Goal: Task Accomplishment & Management: Manage account settings

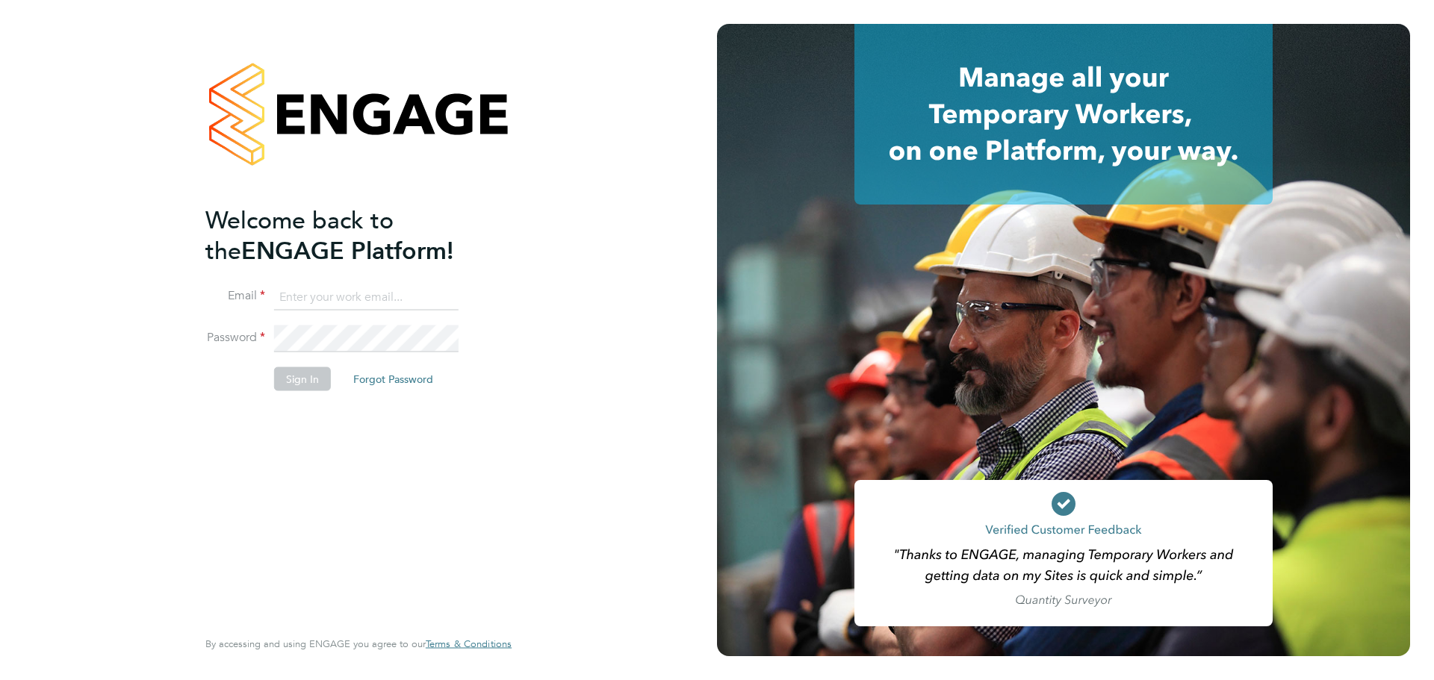
type input "seddon@psrsolutions.co.uk"
click at [311, 381] on button "Sign In" at bounding box center [302, 379] width 57 height 24
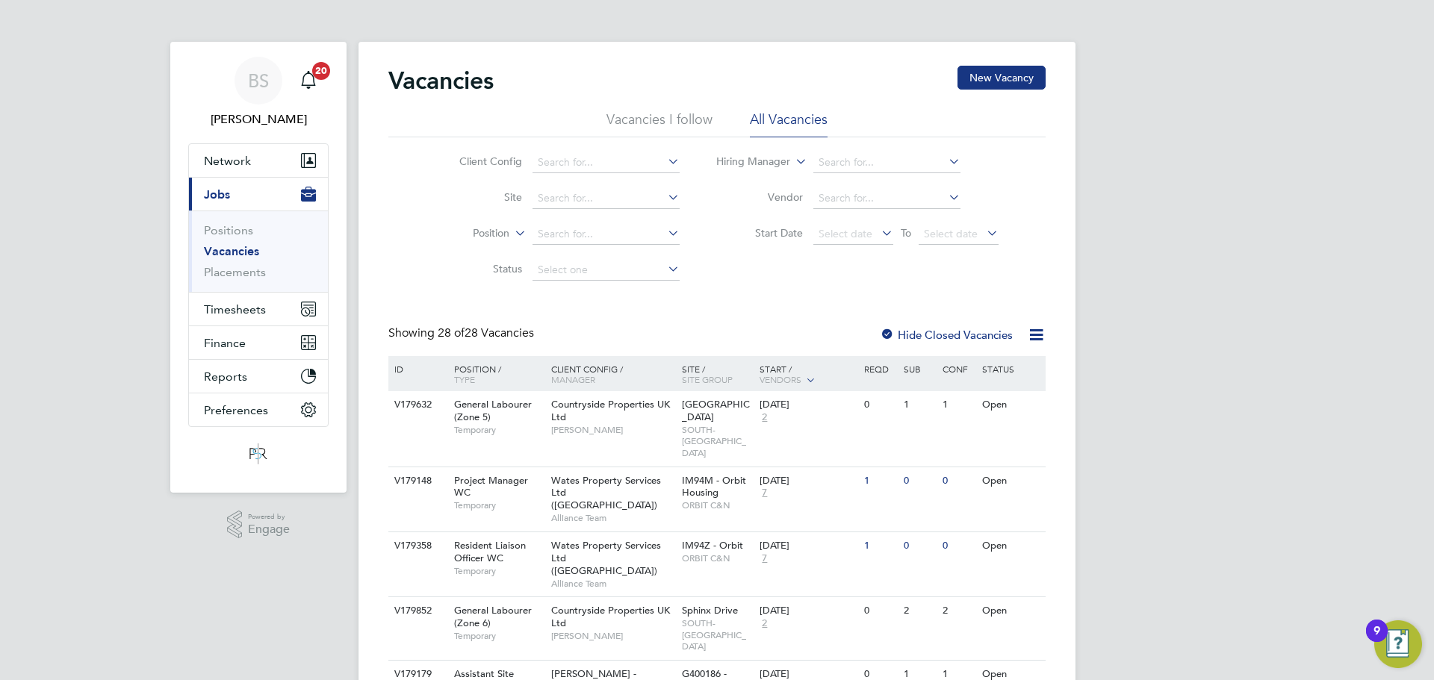
drag, startPoint x: 574, startPoint y: 155, endPoint x: 575, endPoint y: 145, distance: 10.5
click at [574, 155] on input at bounding box center [606, 162] width 147 height 21
click at [606, 187] on li "Country side Properties UK Ltd" at bounding box center [610, 183] width 158 height 20
type input "Countryside Properties UK Ltd"
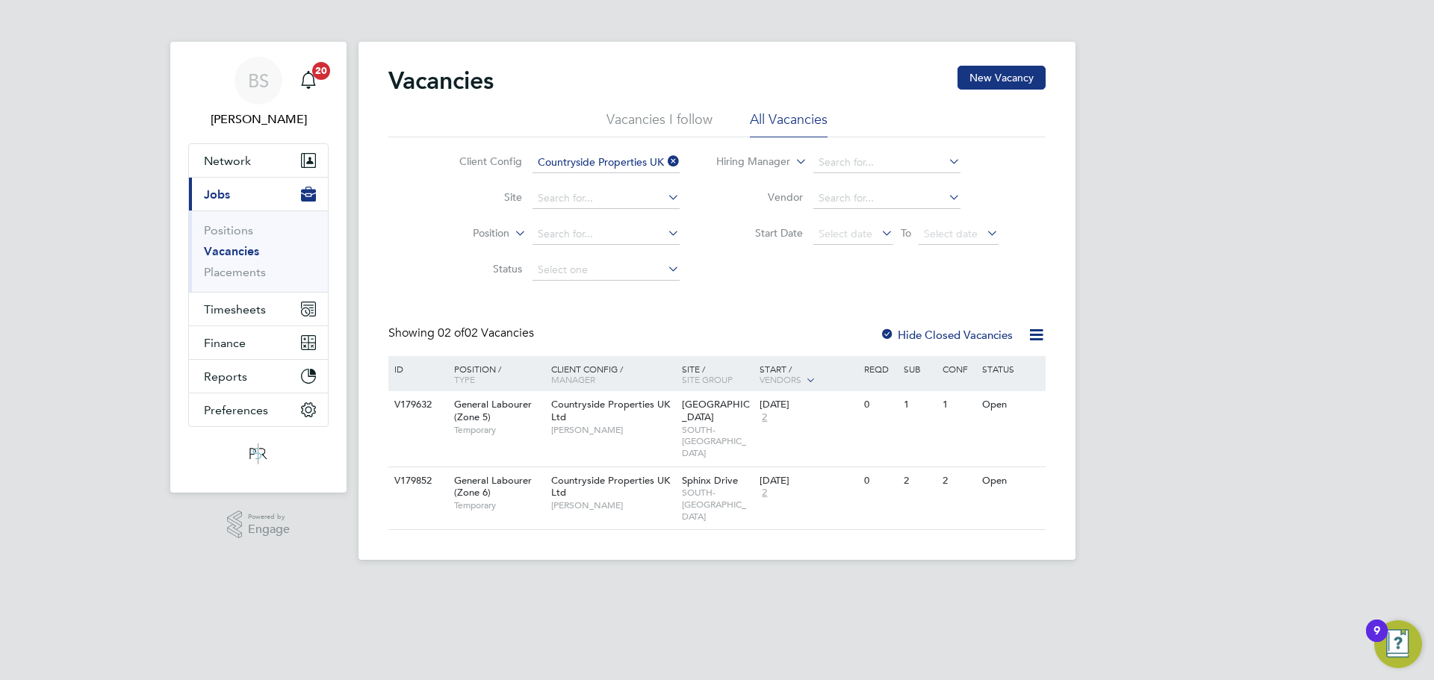
click at [884, 333] on div at bounding box center [887, 336] width 15 height 15
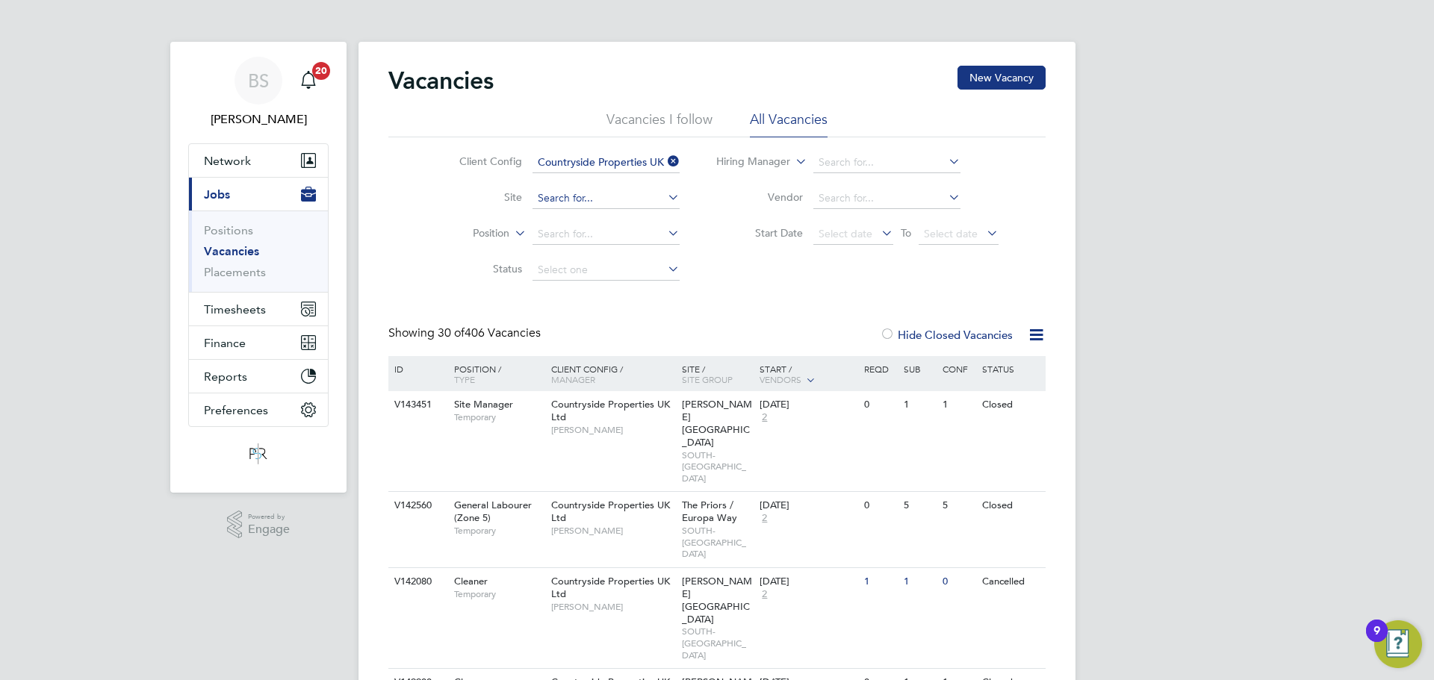
click at [574, 196] on input at bounding box center [606, 198] width 147 height 21
click at [593, 221] on li "Lig hthorn 1 Heath" at bounding box center [605, 218] width 149 height 20
type input "Lighthorn 1 Heath"
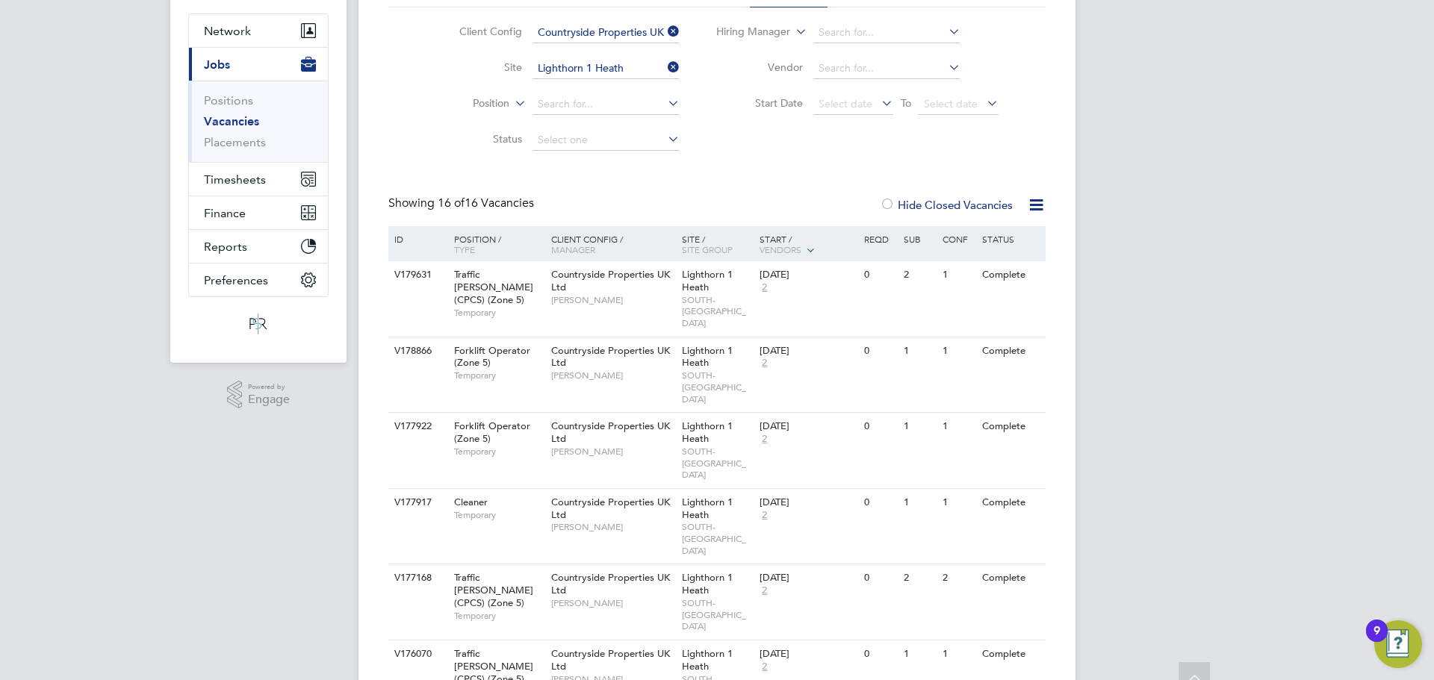
scroll to position [149, 0]
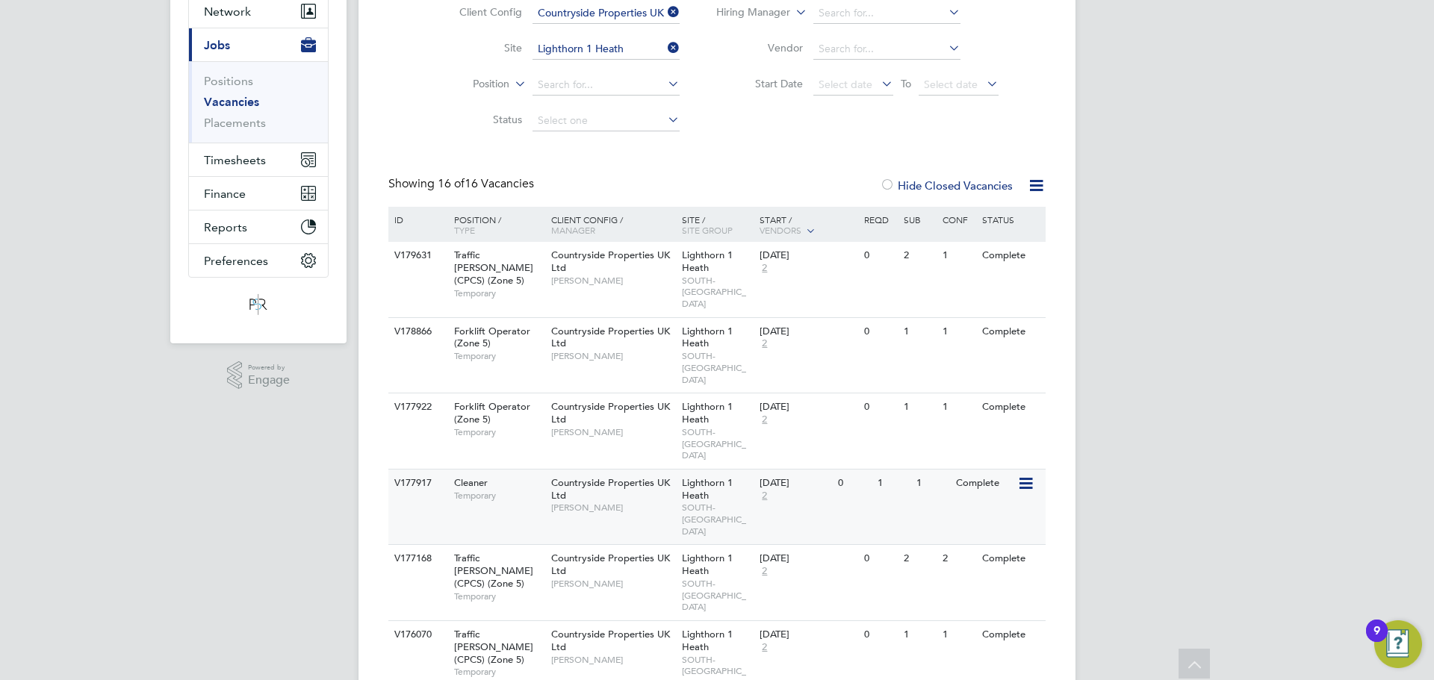
click at [524, 490] on span "Temporary" at bounding box center [499, 496] width 90 height 12
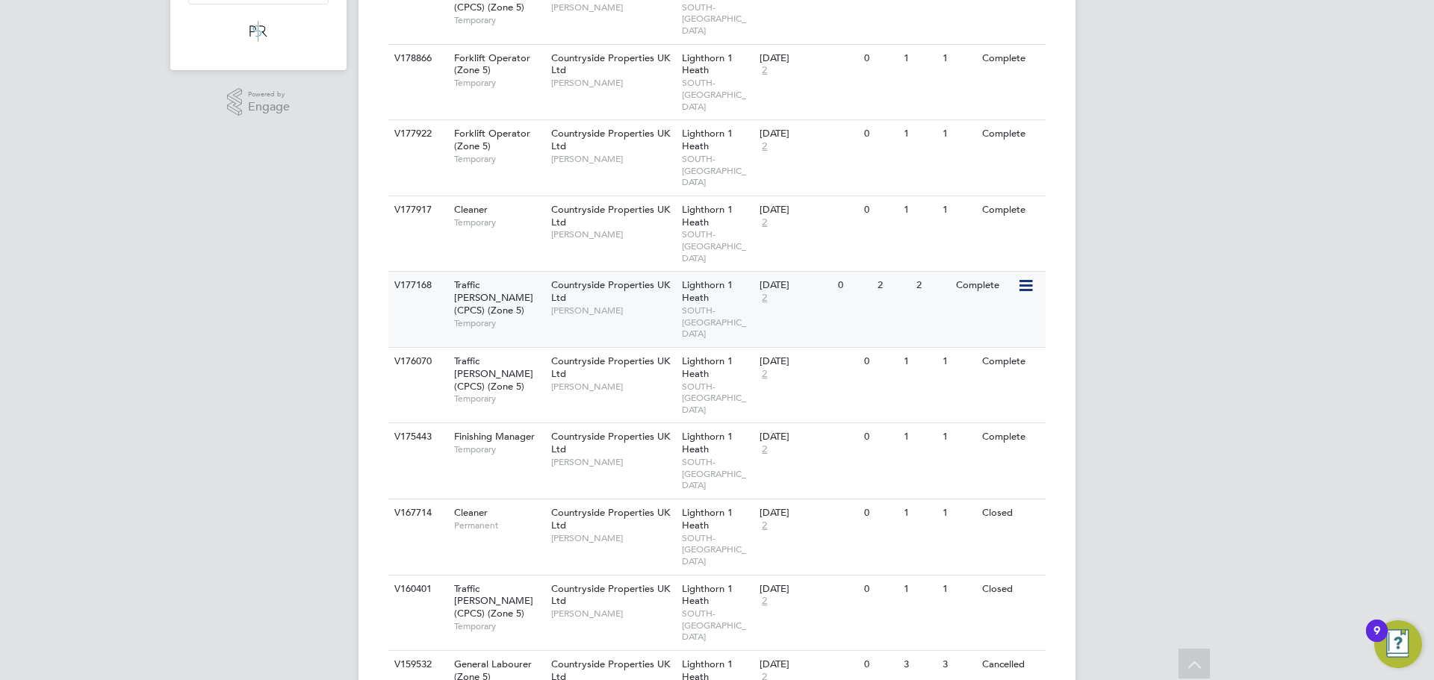
scroll to position [448, 0]
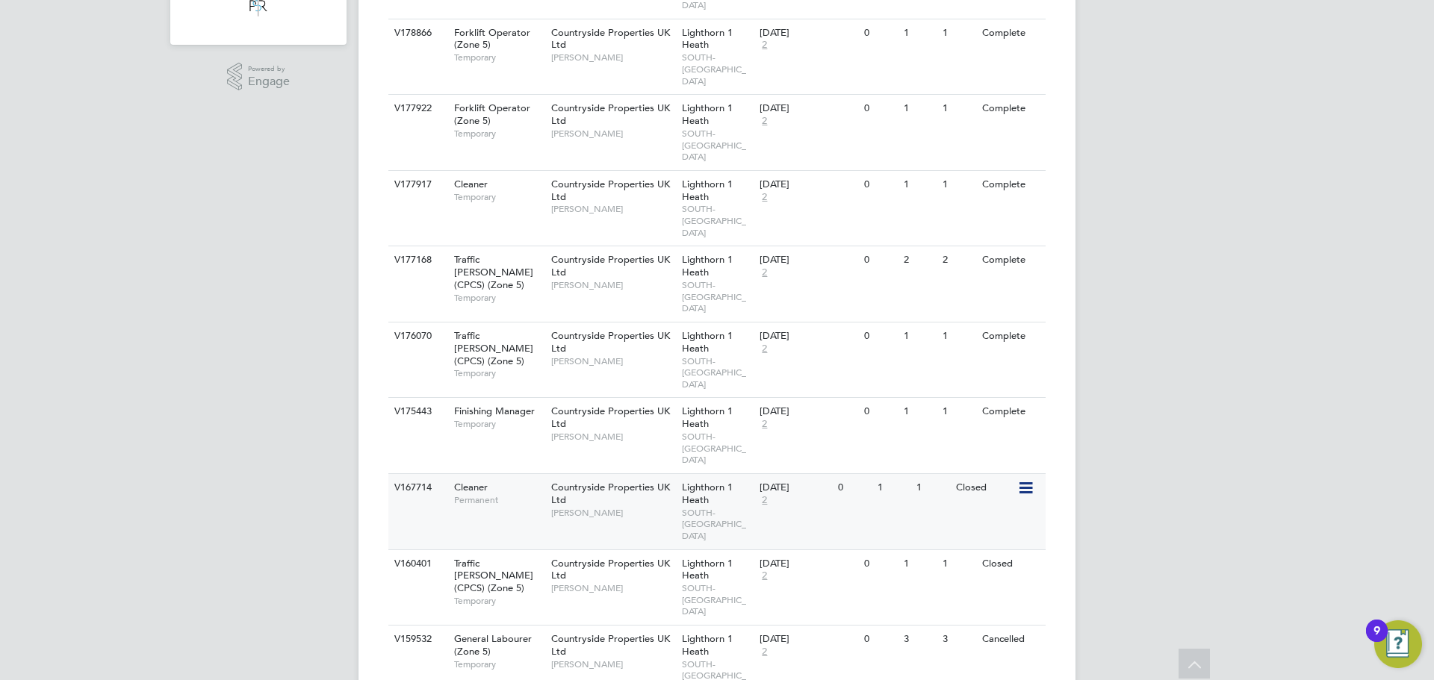
drag, startPoint x: 536, startPoint y: 426, endPoint x: 522, endPoint y: 420, distance: 14.7
click at [522, 494] on span "Permanent" at bounding box center [499, 500] width 90 height 12
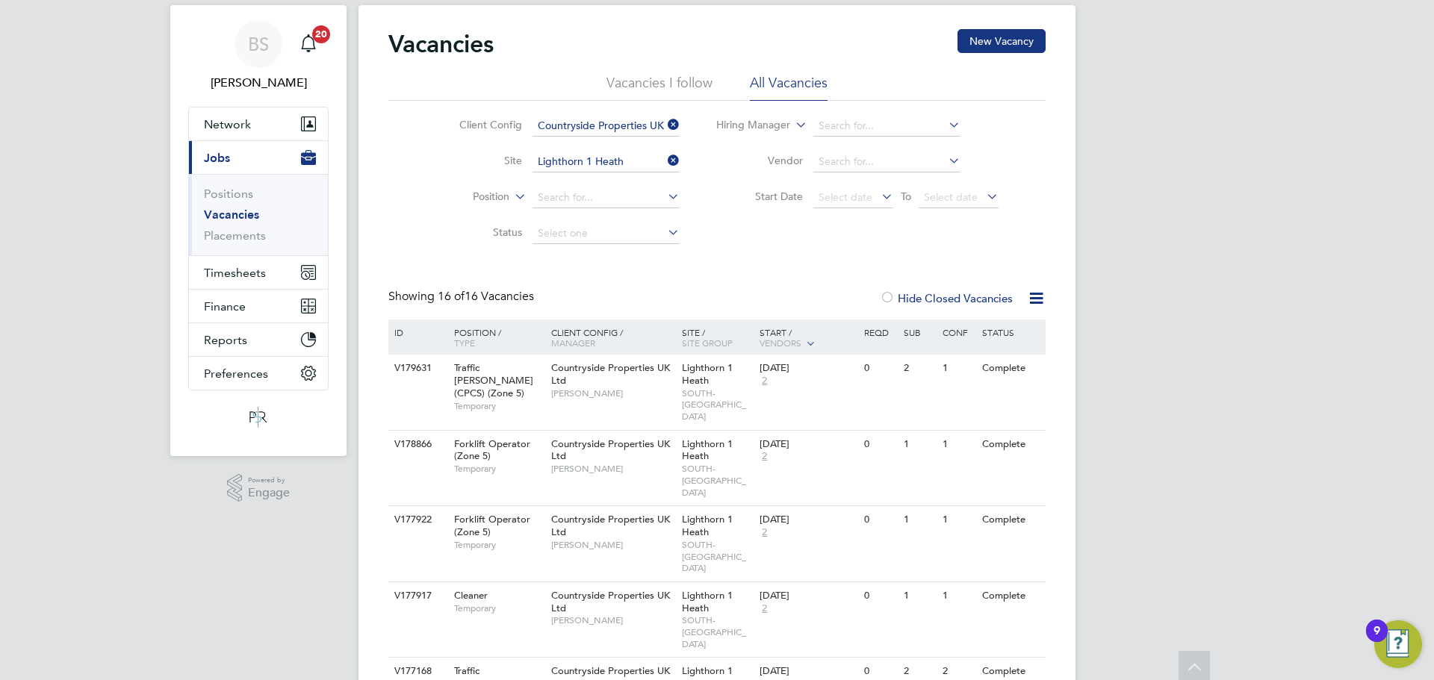
scroll to position [0, 0]
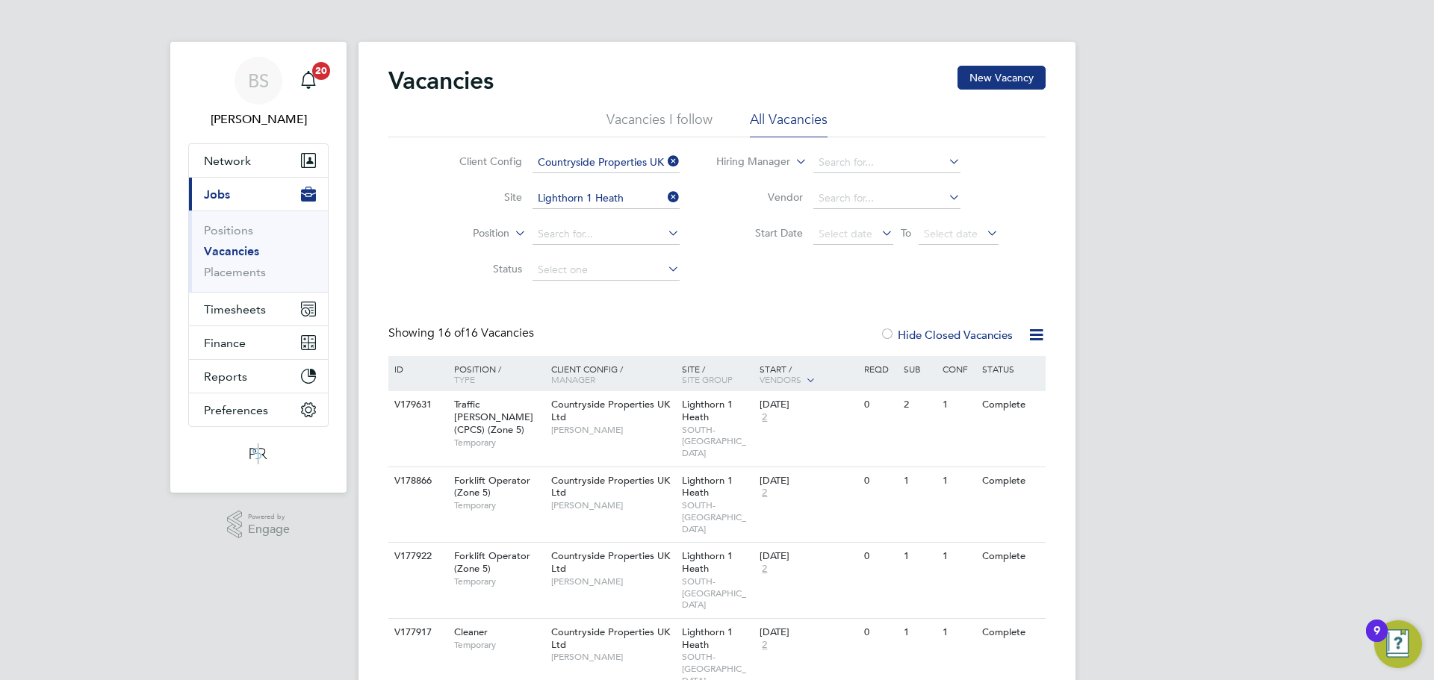
click at [905, 341] on label "Hide Closed Vacancies" at bounding box center [946, 335] width 133 height 14
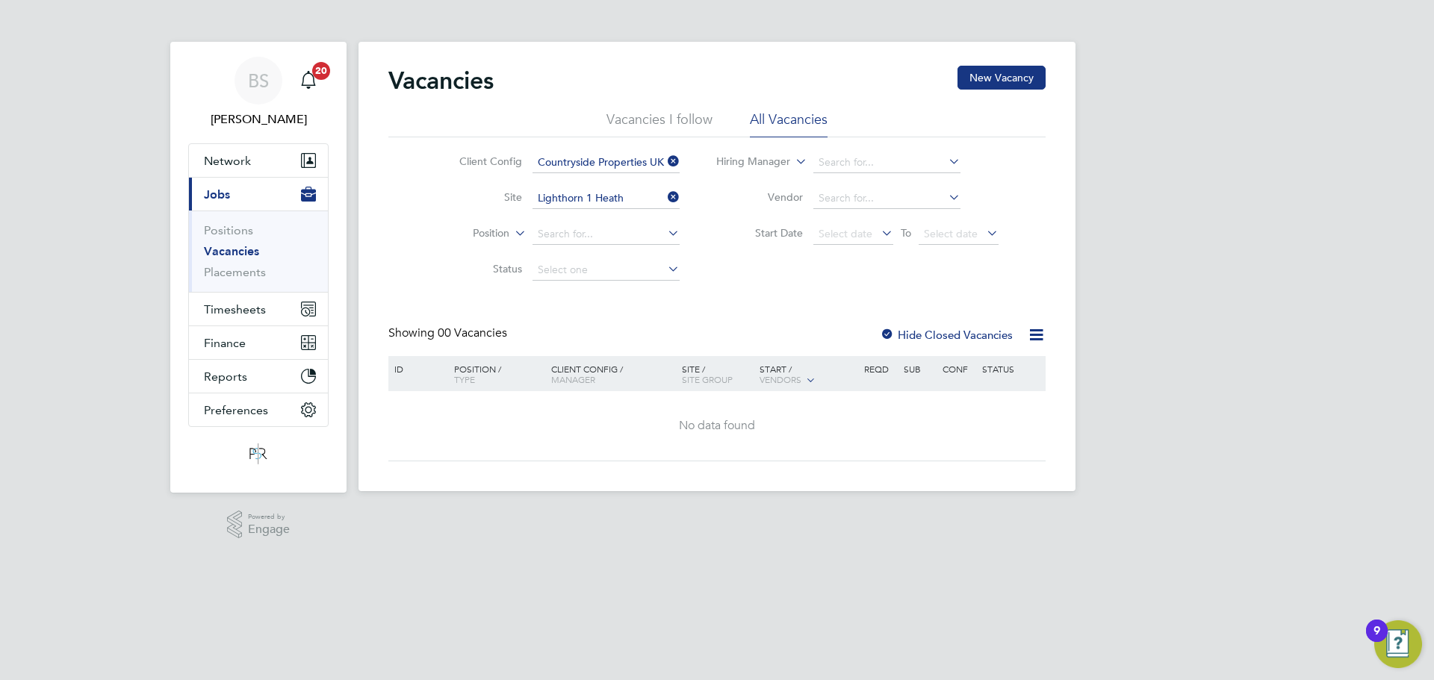
click at [665, 194] on icon at bounding box center [665, 197] width 0 height 21
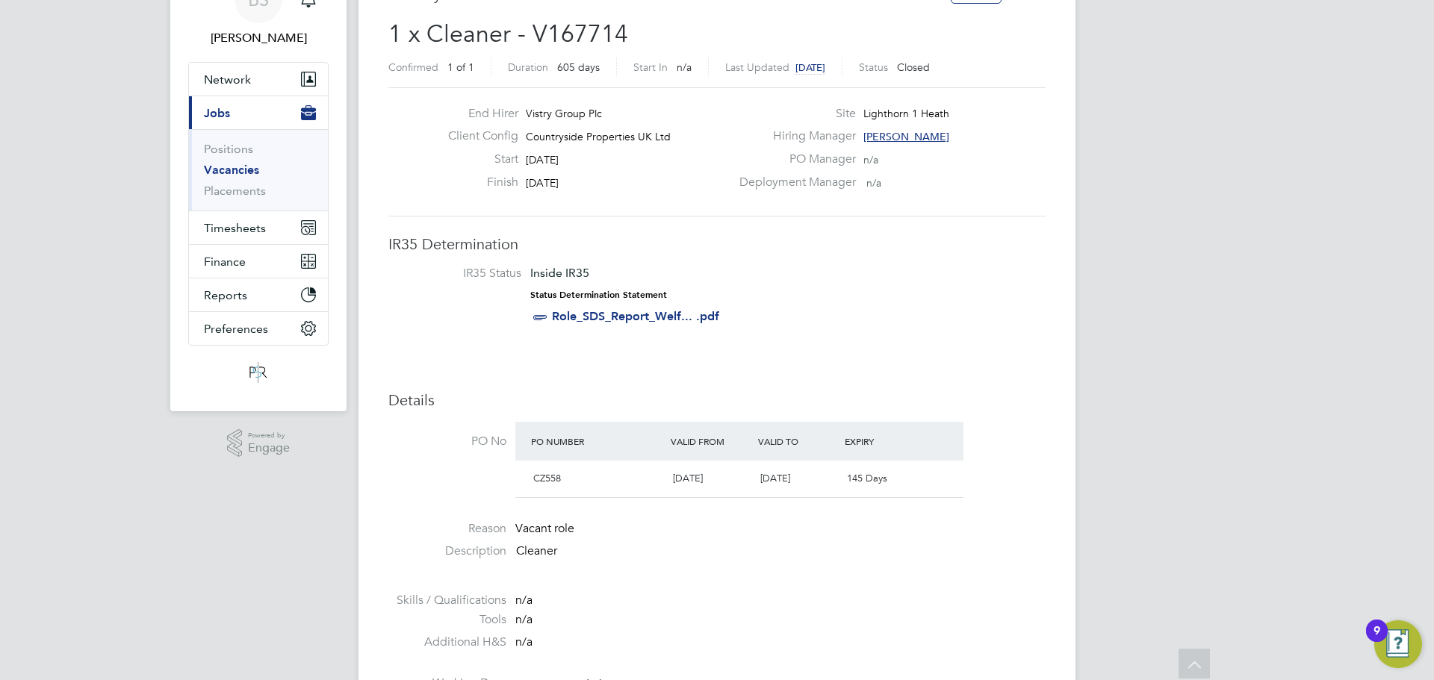
scroll to position [7, 0]
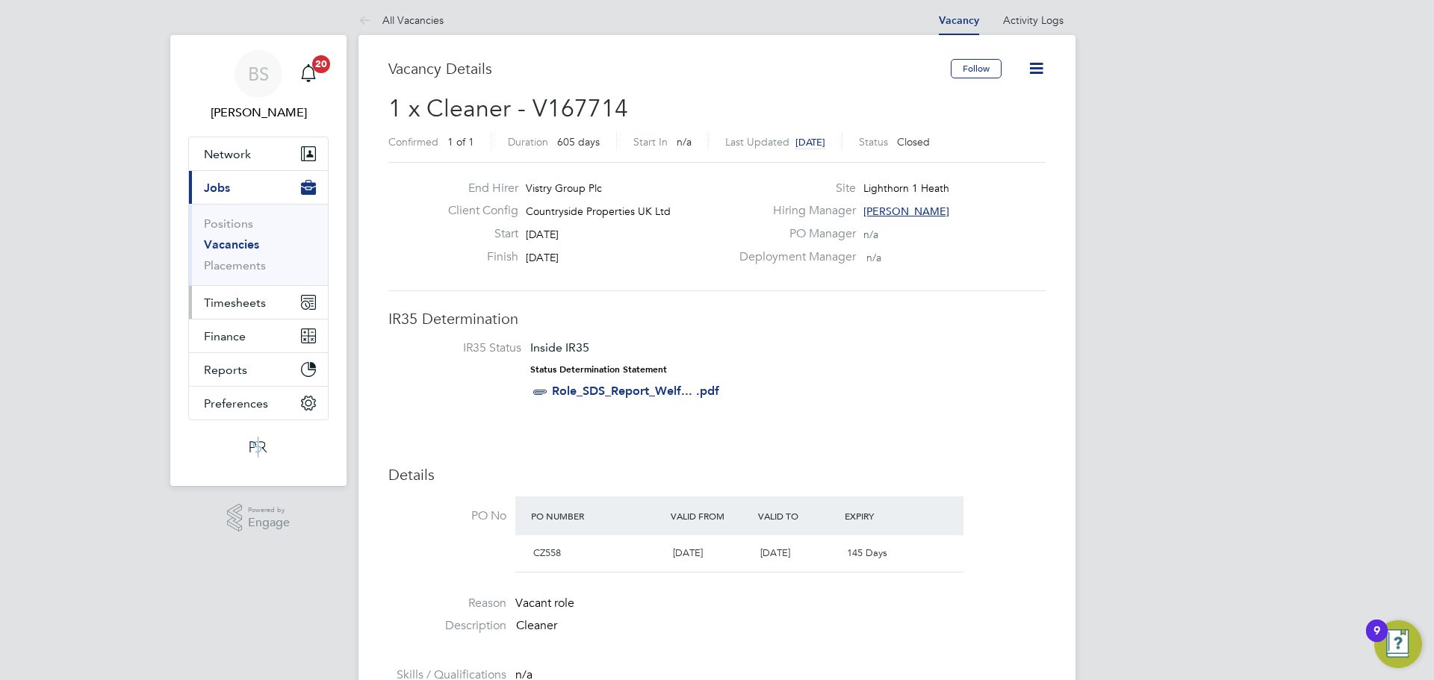
drag, startPoint x: 238, startPoint y: 302, endPoint x: 238, endPoint y: 312, distance: 9.7
click at [238, 302] on span "Timesheets" at bounding box center [235, 303] width 62 height 14
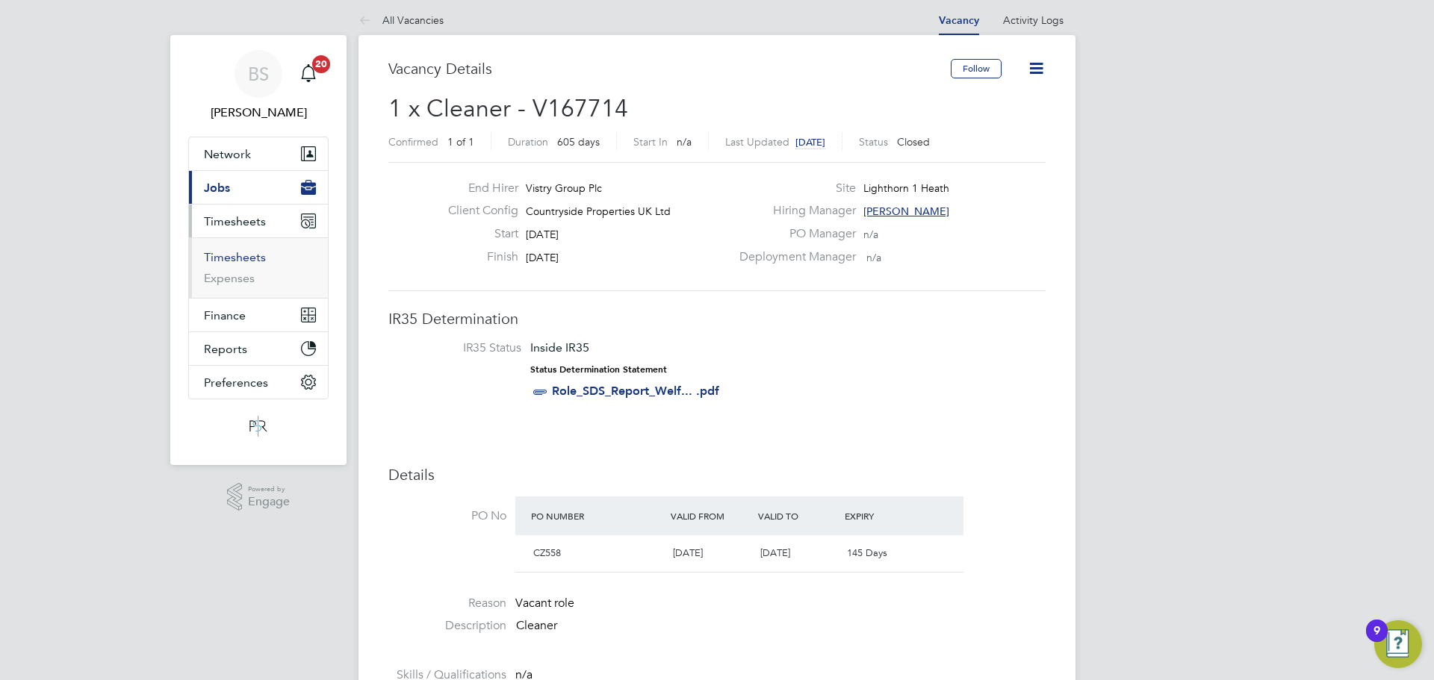
click at [234, 255] on link "Timesheets" at bounding box center [235, 257] width 62 height 14
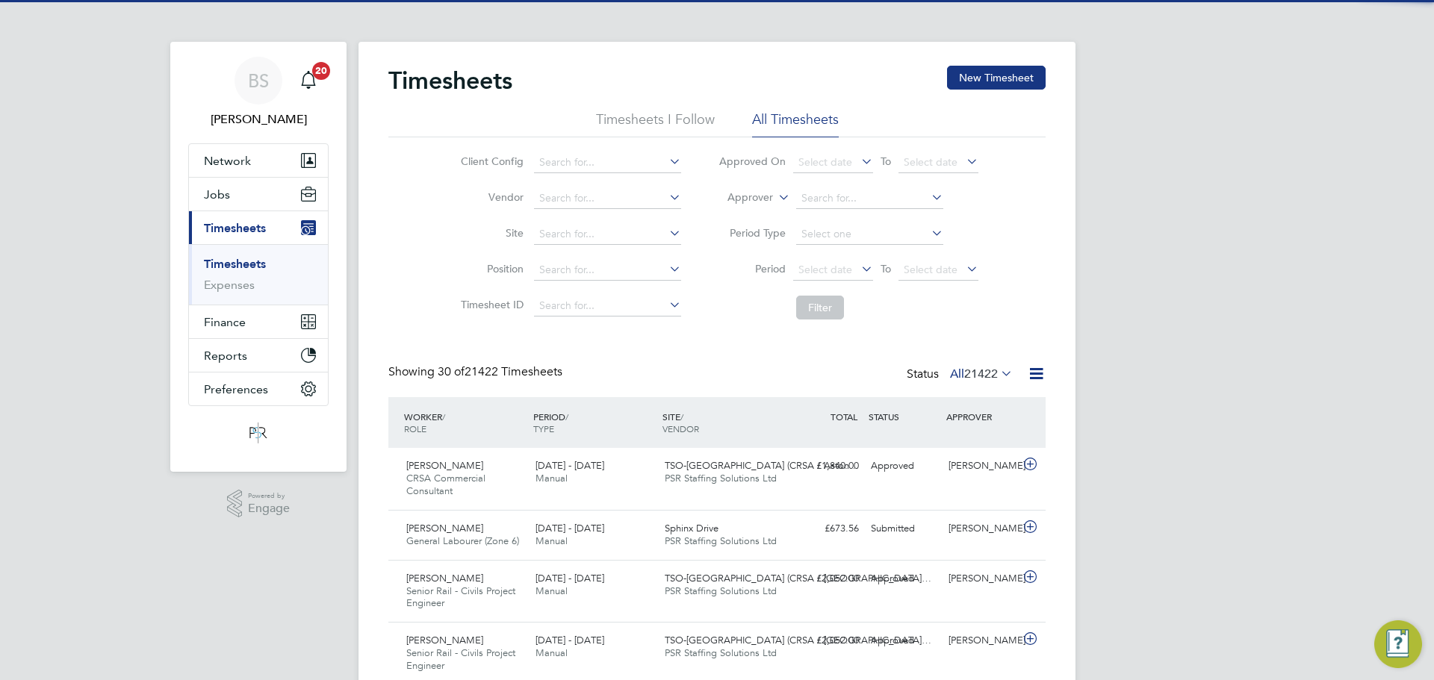
scroll to position [50, 130]
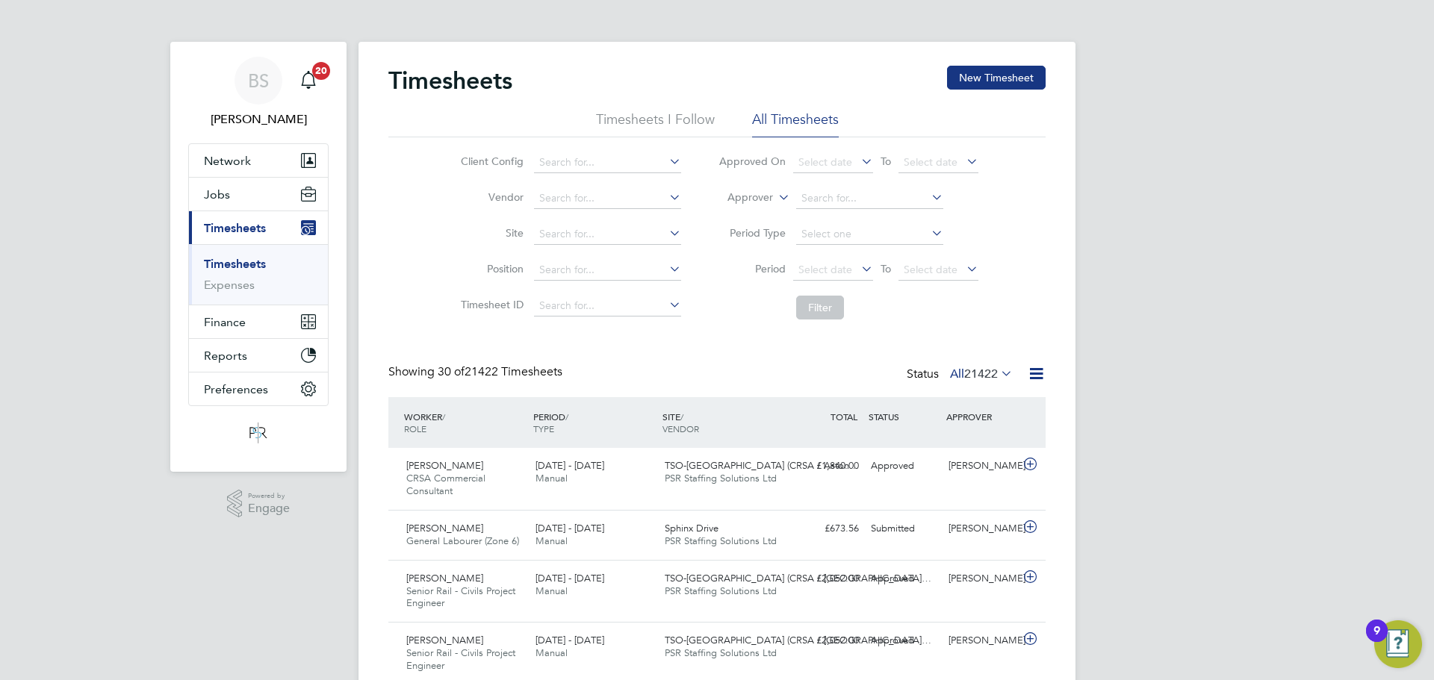
click at [721, 198] on label "Approver" at bounding box center [739, 197] width 67 height 15
click at [723, 219] on li "Worker" at bounding box center [736, 214] width 74 height 19
click at [817, 199] on input at bounding box center [869, 198] width 147 height 21
click at [913, 270] on li "Suk hdev Singh" at bounding box center [869, 280] width 149 height 20
type input "Sukhdev Singh"
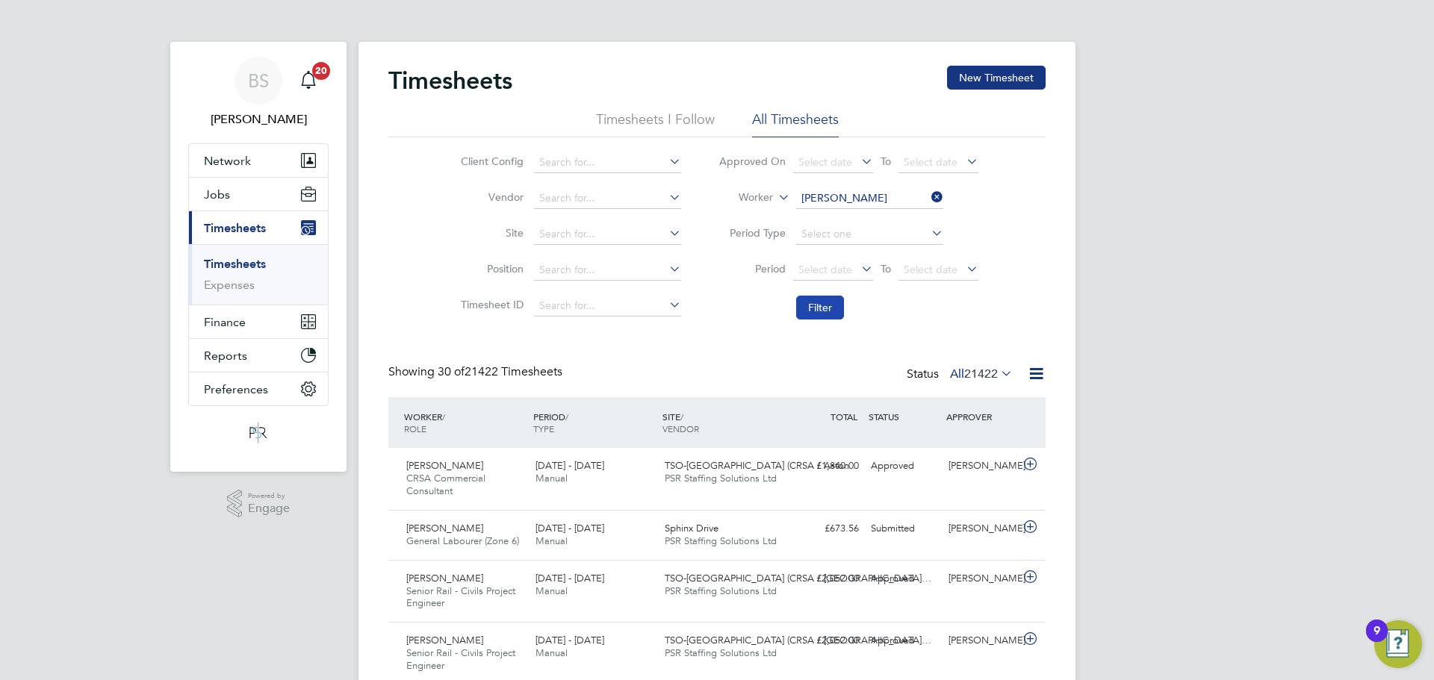
click at [807, 314] on button "Filter" at bounding box center [820, 308] width 48 height 24
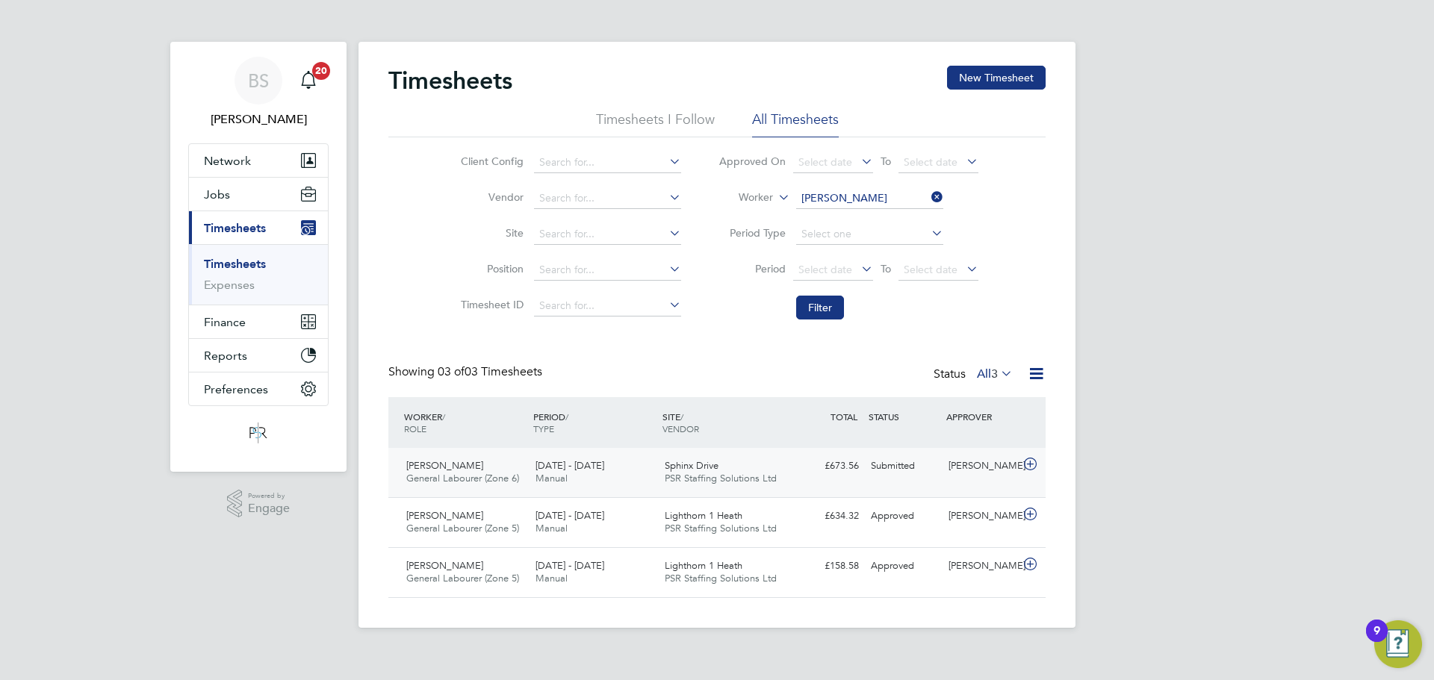
click at [639, 479] on div "25 - 31 Aug 2025 Manual" at bounding box center [594, 472] width 129 height 37
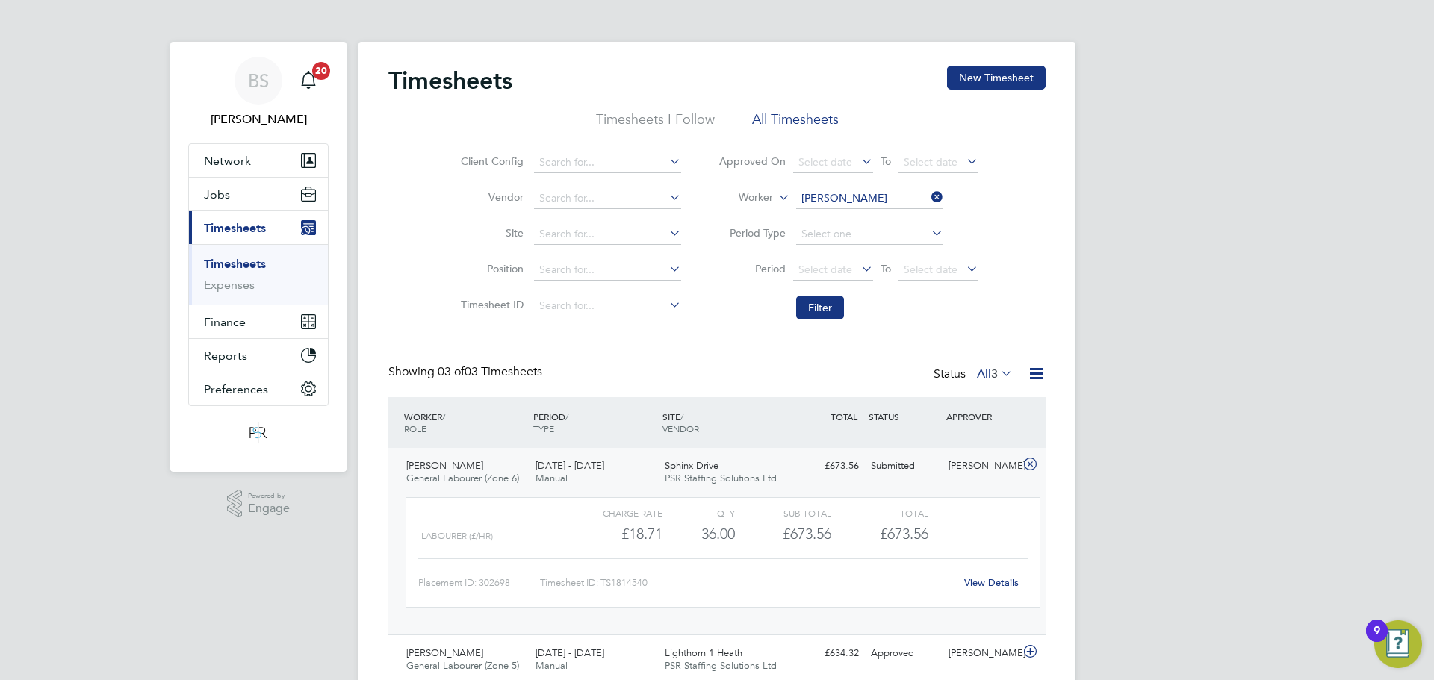
click at [993, 590] on div "View Details" at bounding box center [991, 583] width 73 height 24
click at [993, 581] on link "View Details" at bounding box center [991, 583] width 55 height 13
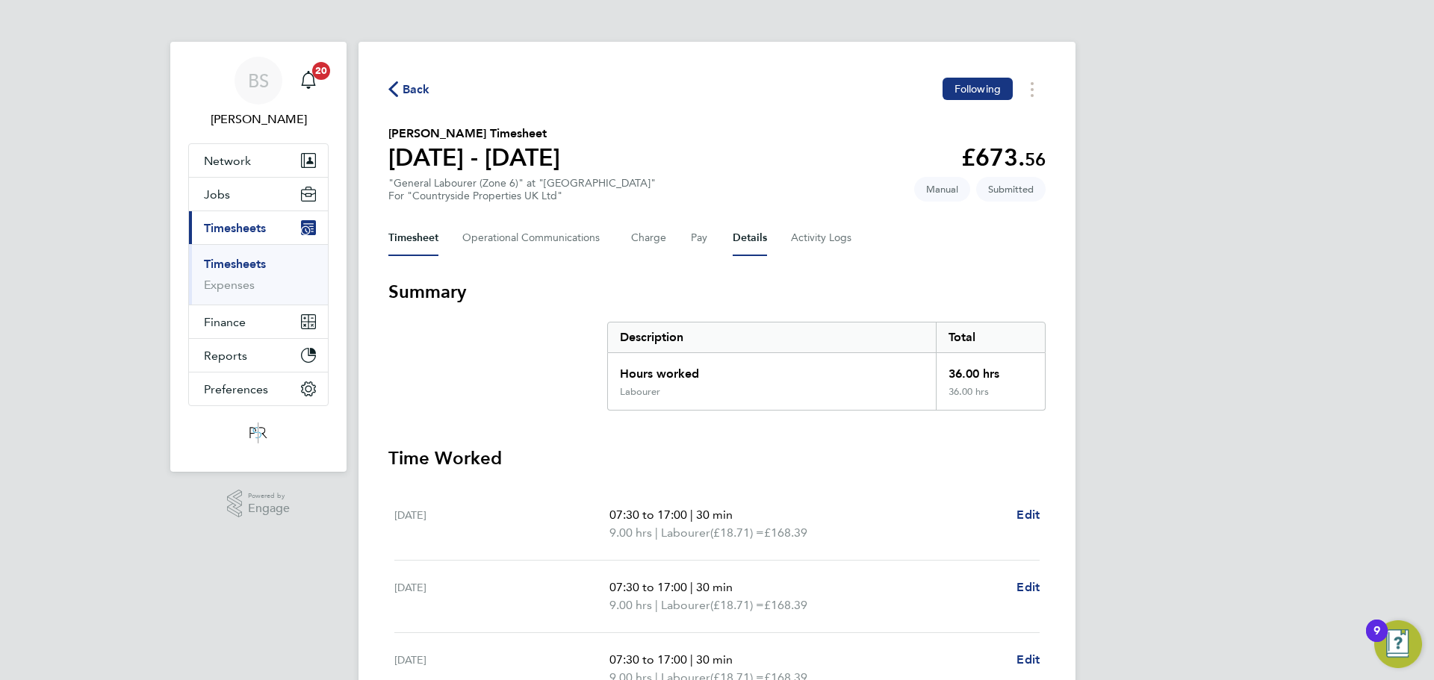
click at [741, 229] on button "Details" at bounding box center [750, 238] width 34 height 36
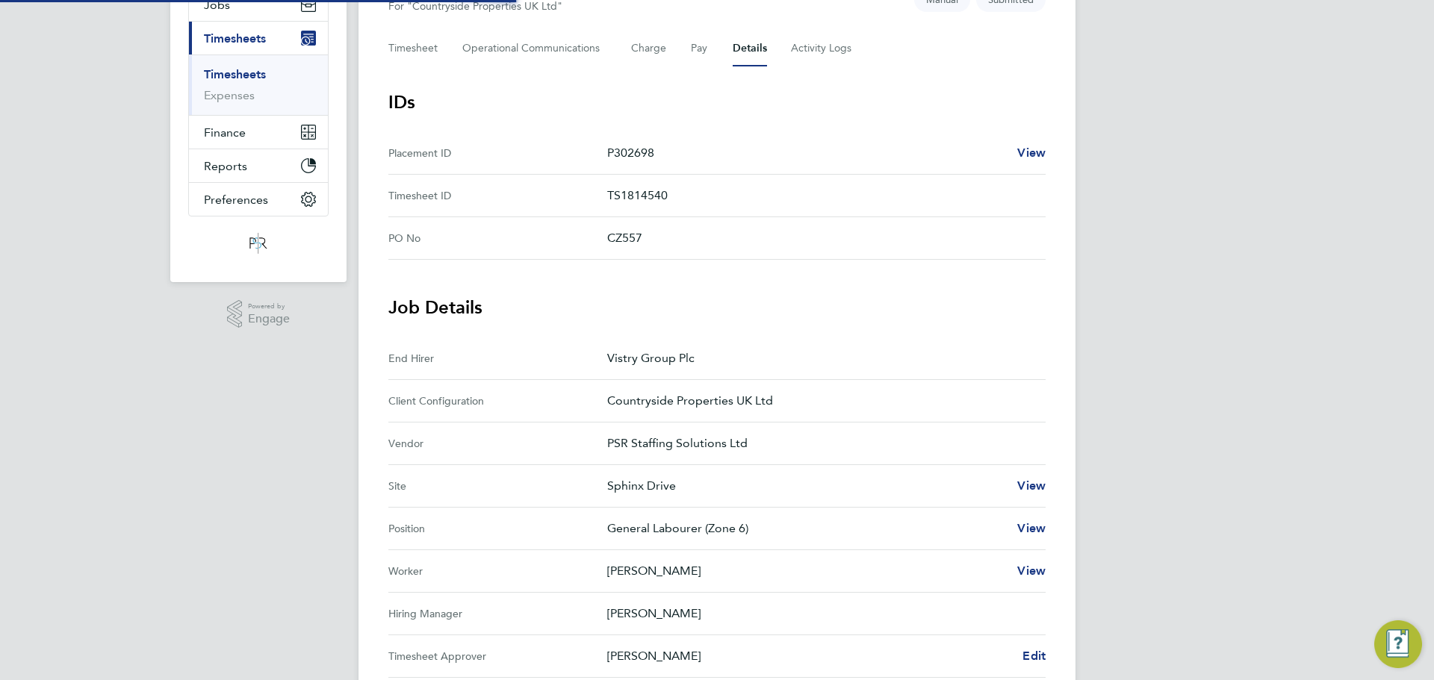
scroll to position [299, 0]
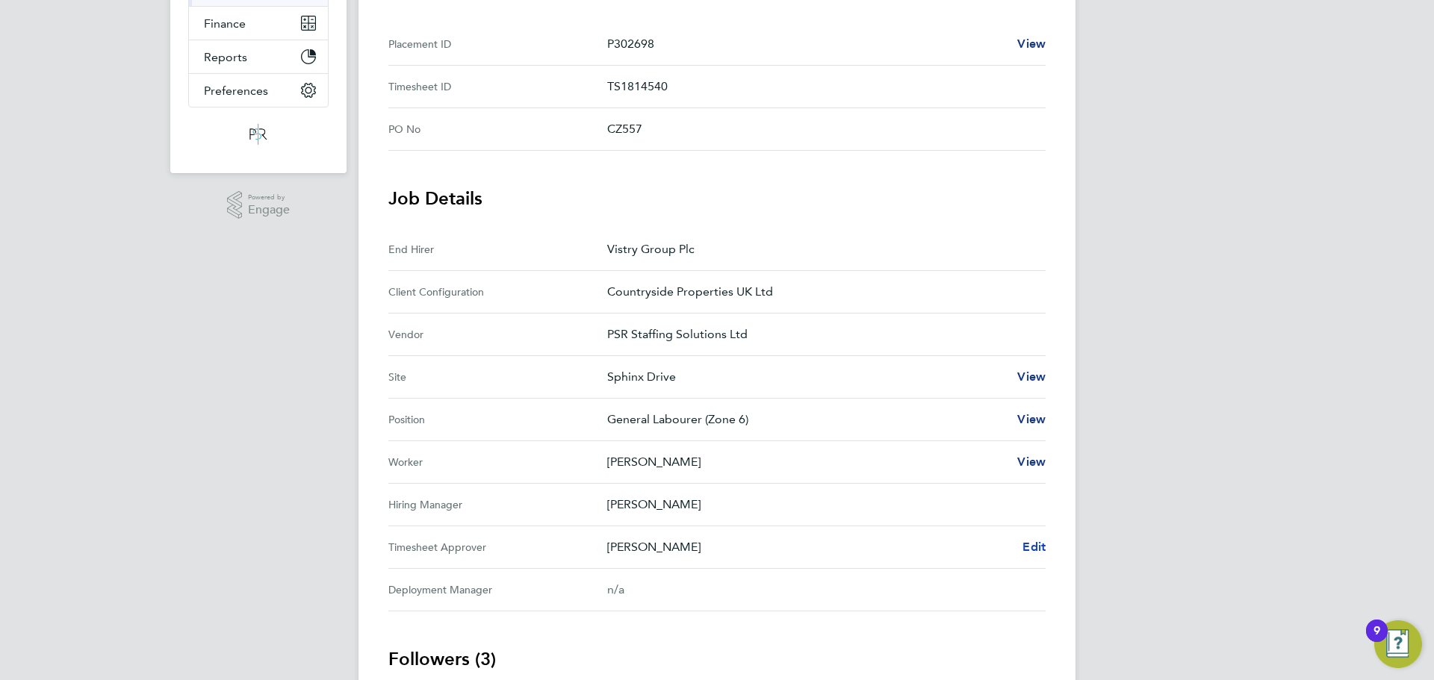
click at [1042, 546] on span "Edit" at bounding box center [1033, 547] width 23 height 14
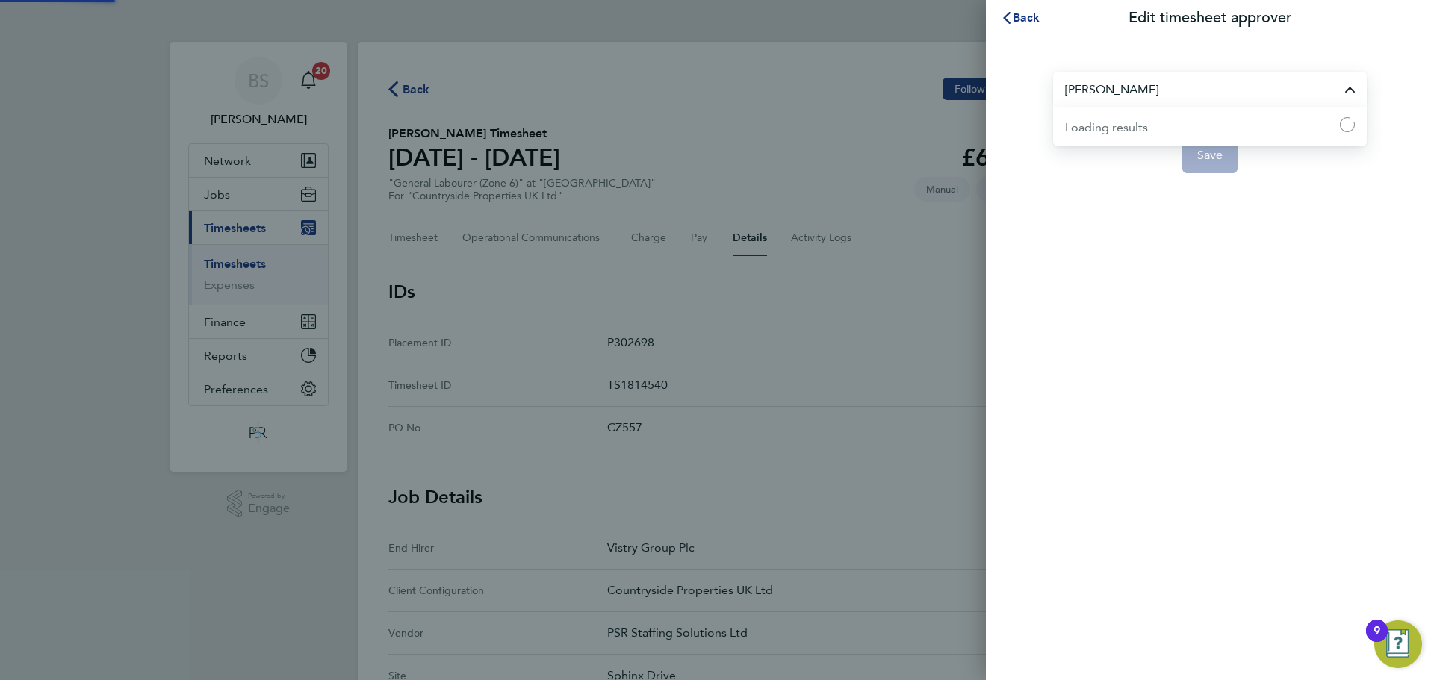
click at [1126, 82] on input "Ryan Walker" at bounding box center [1210, 89] width 314 height 35
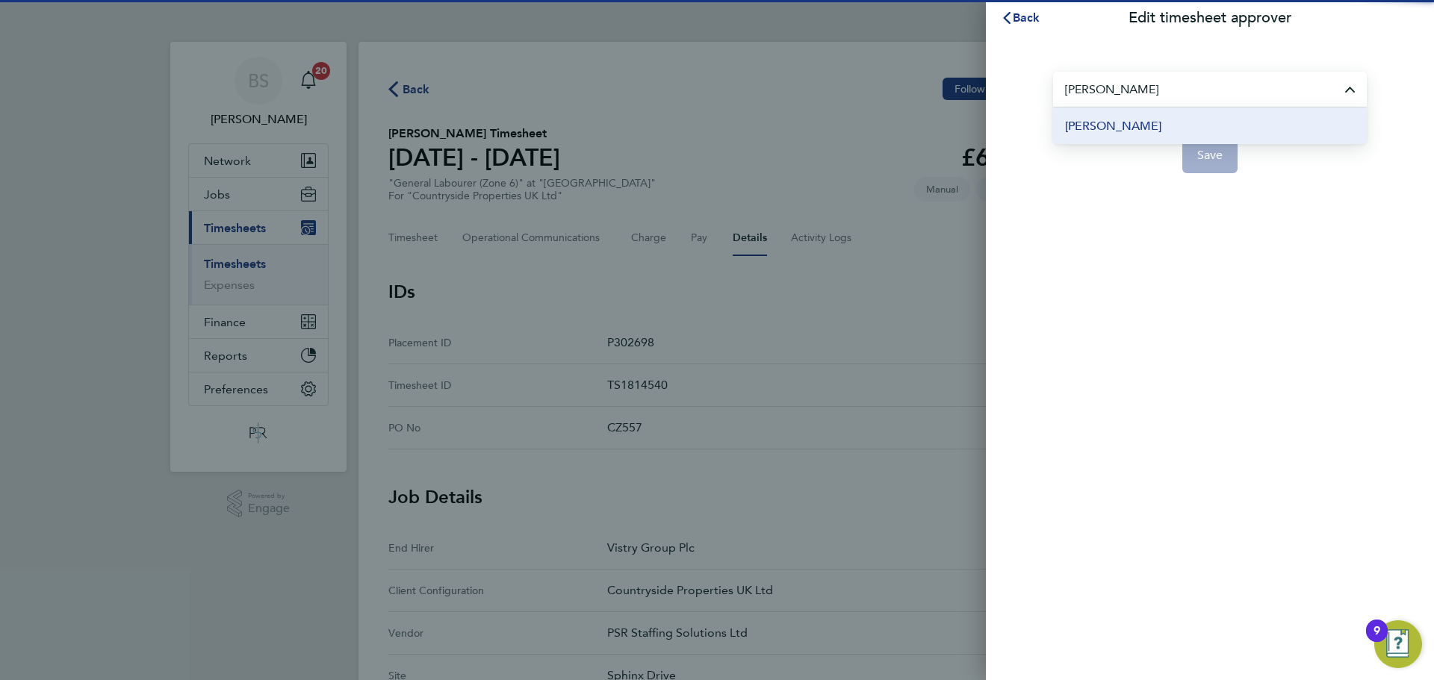
click at [1139, 116] on li "[PERSON_NAME]" at bounding box center [1210, 126] width 314 height 37
type input "[PERSON_NAME]"
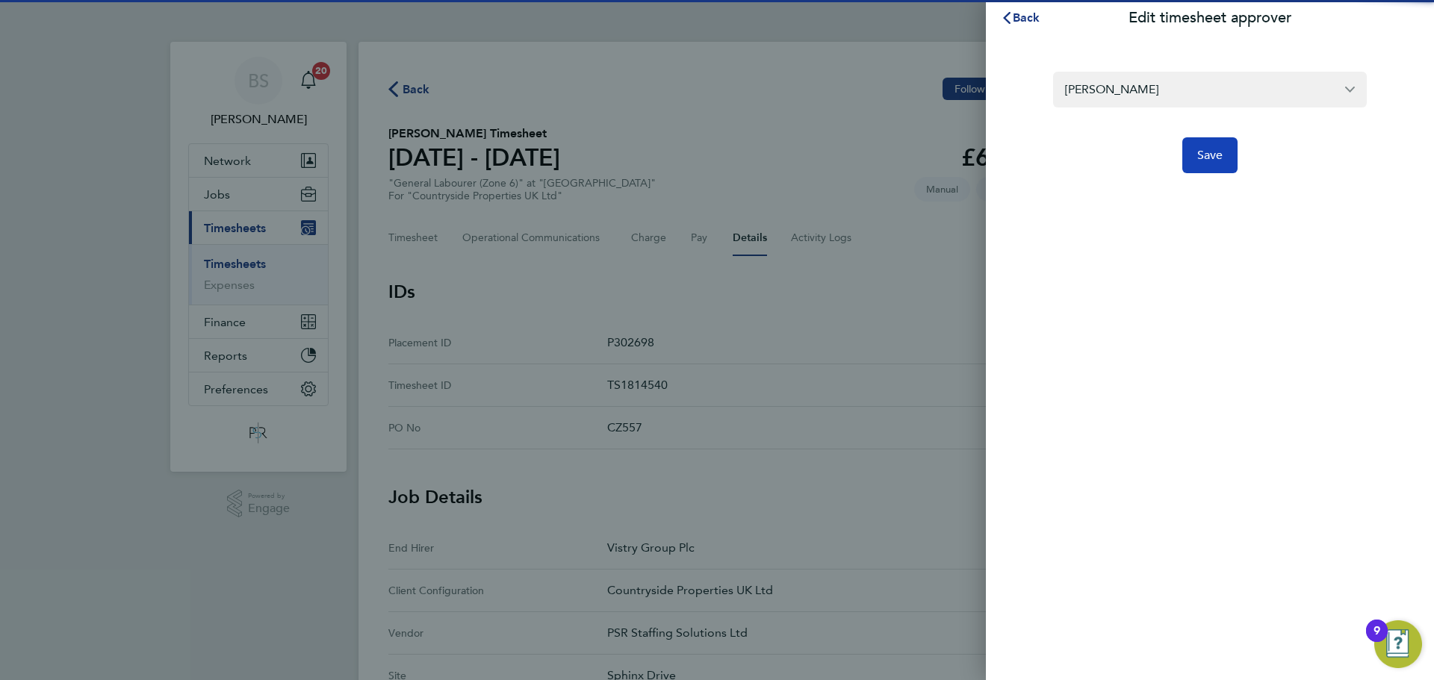
click at [1206, 158] on span "Save" at bounding box center [1210, 155] width 26 height 15
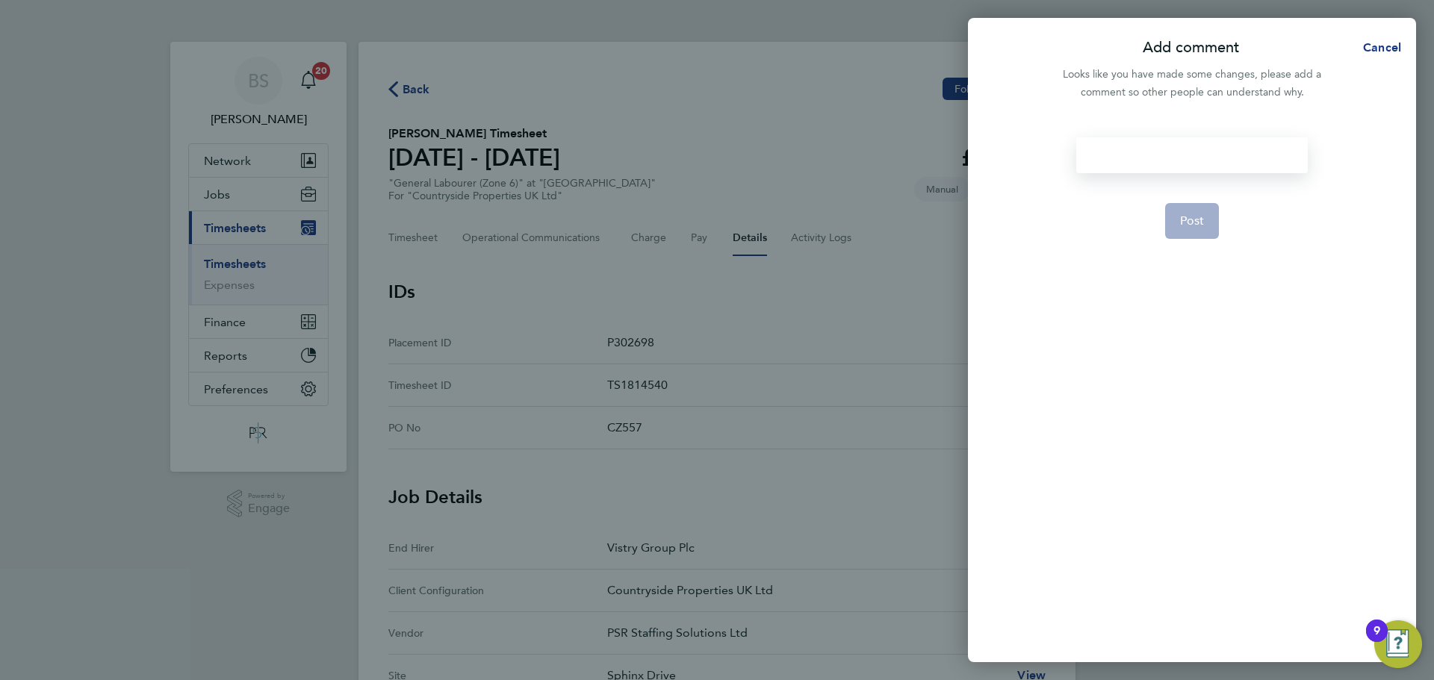
click at [1232, 158] on div at bounding box center [1191, 155] width 231 height 36
click at [1232, 157] on div at bounding box center [1191, 155] width 231 height 36
click at [1194, 217] on span "Post" at bounding box center [1192, 221] width 25 height 15
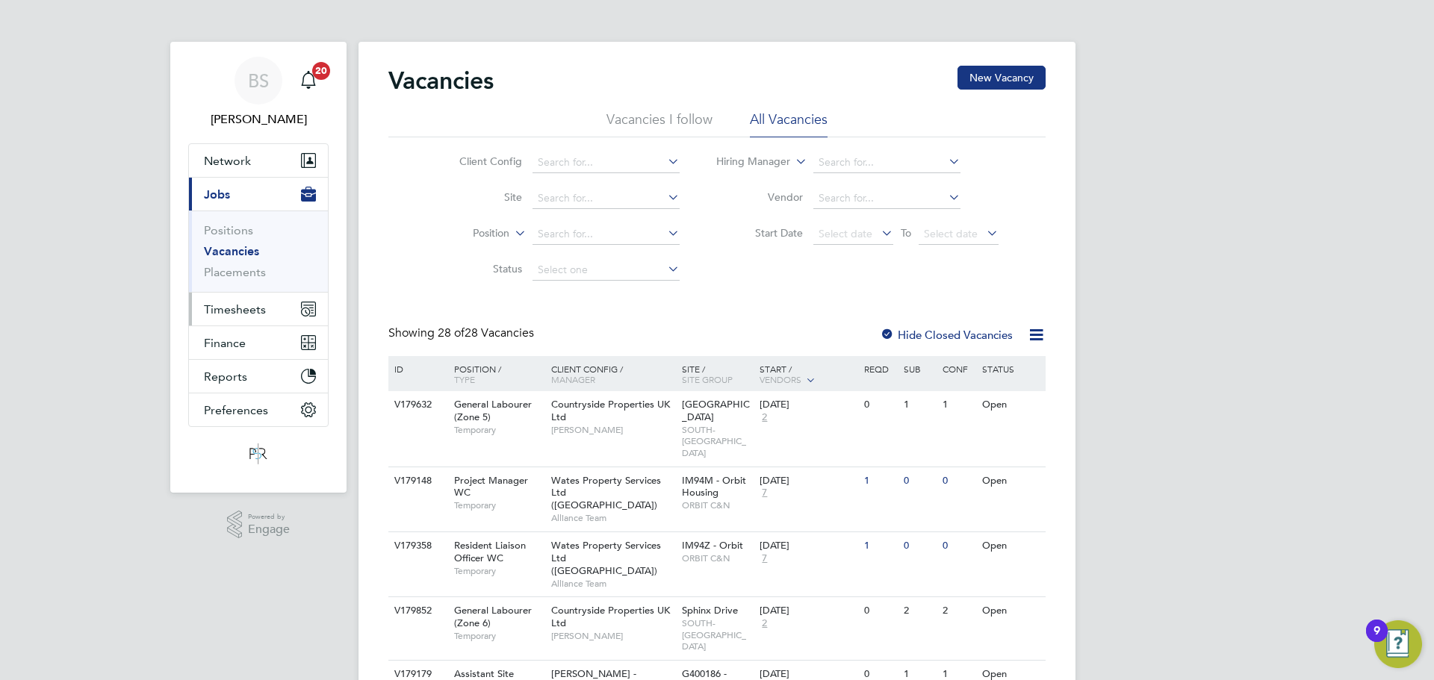
click at [264, 319] on button "Timesheets" at bounding box center [258, 309] width 139 height 33
click at [276, 320] on button "Timesheets" at bounding box center [258, 309] width 139 height 33
click at [255, 310] on span "Timesheets" at bounding box center [235, 309] width 62 height 14
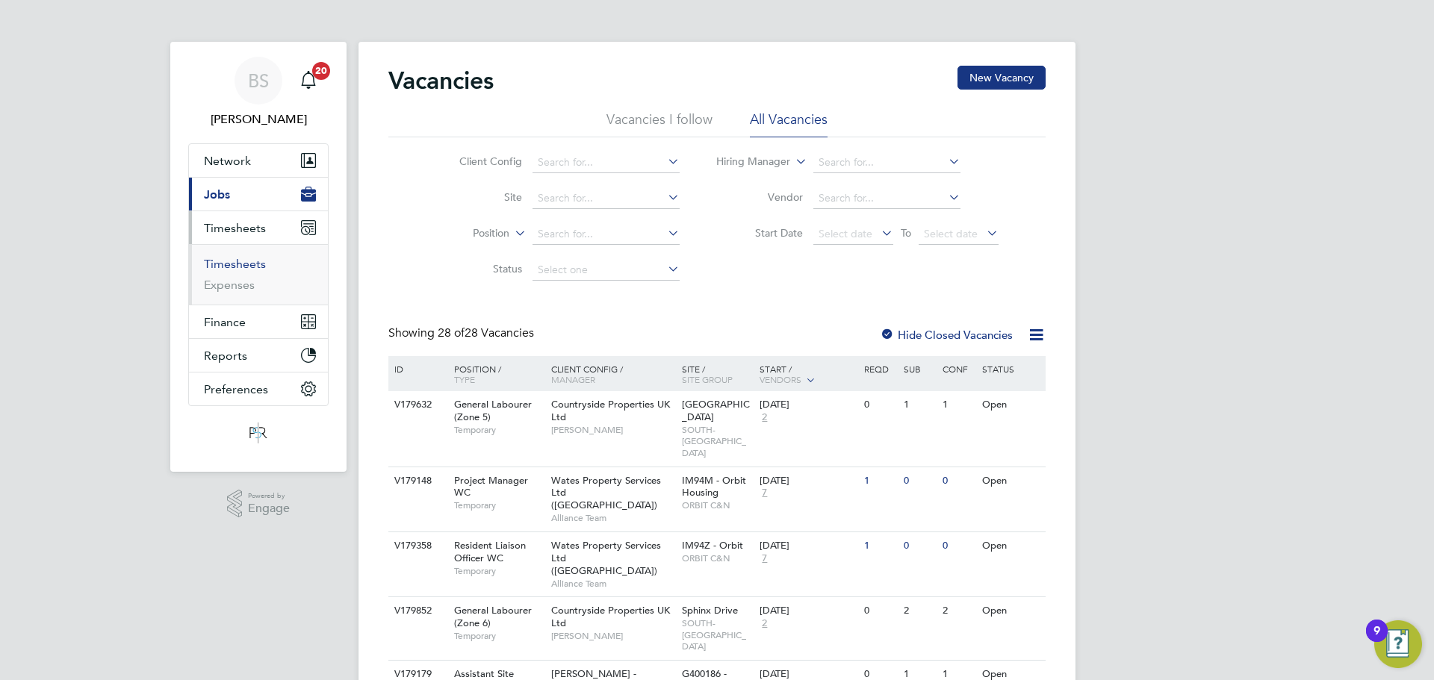
click at [259, 267] on link "Timesheets" at bounding box center [235, 264] width 62 height 14
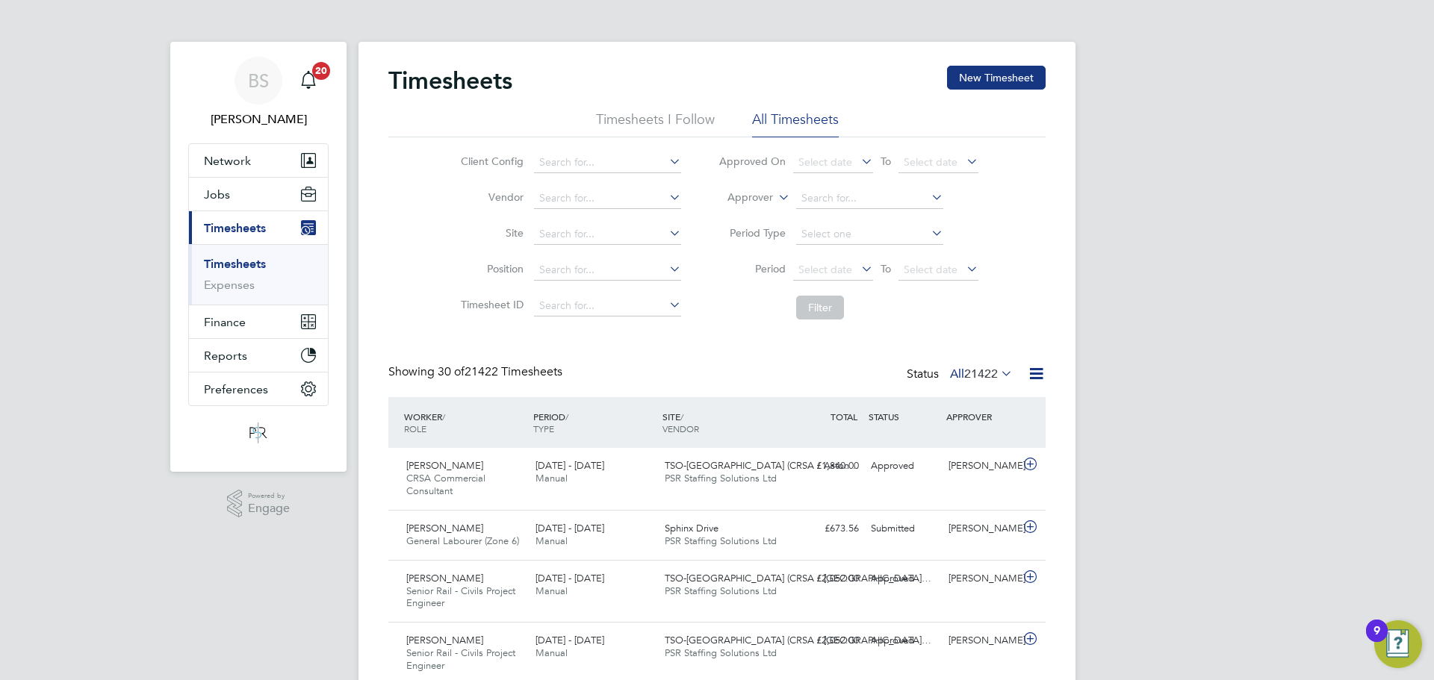
click at [745, 203] on label "Approver" at bounding box center [739, 197] width 67 height 15
click at [747, 211] on li "Worker" at bounding box center [736, 214] width 74 height 19
click at [818, 199] on input at bounding box center [869, 198] width 147 height 21
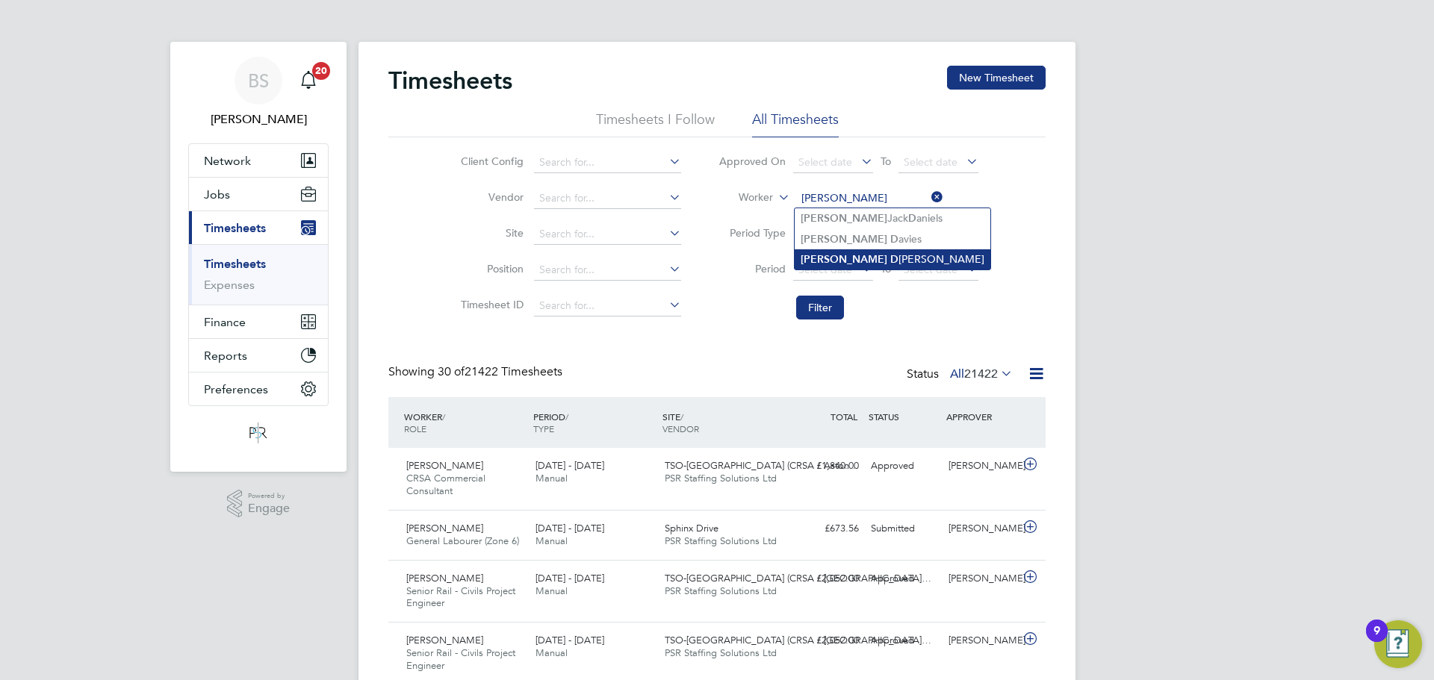
click at [867, 258] on li "Neil D arley" at bounding box center [893, 259] width 196 height 20
type input "[PERSON_NAME]"
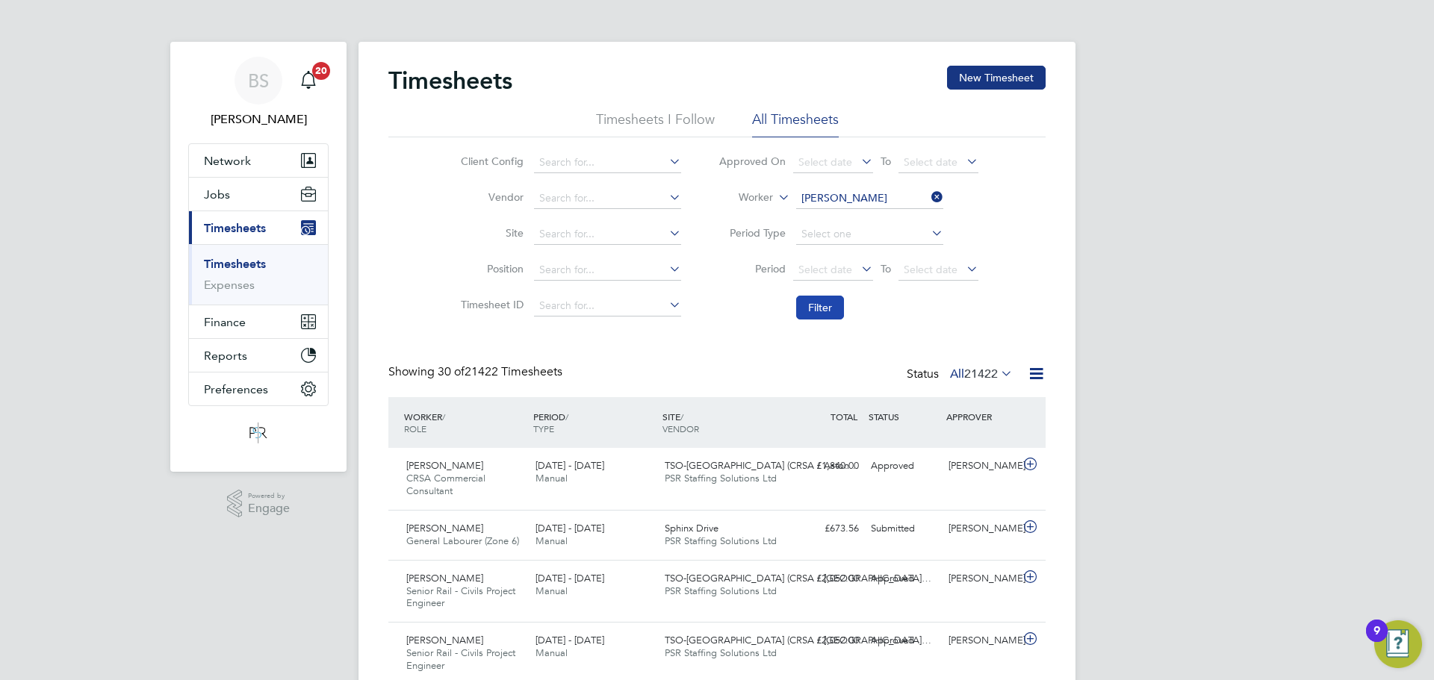
click at [813, 307] on button "Filter" at bounding box center [820, 308] width 48 height 24
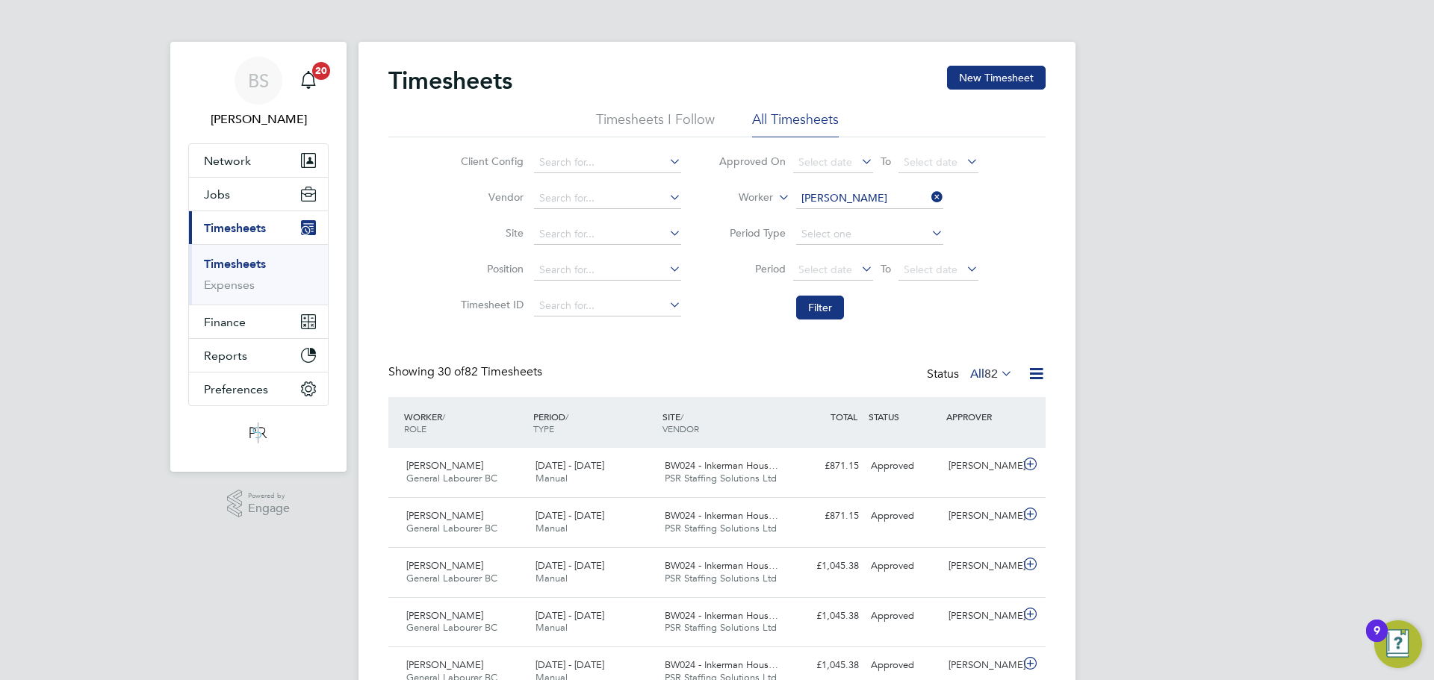
click at [487, 459] on div "Neil Darley General Labourer BC 23 - 29 Aug 2025" at bounding box center [464, 472] width 129 height 37
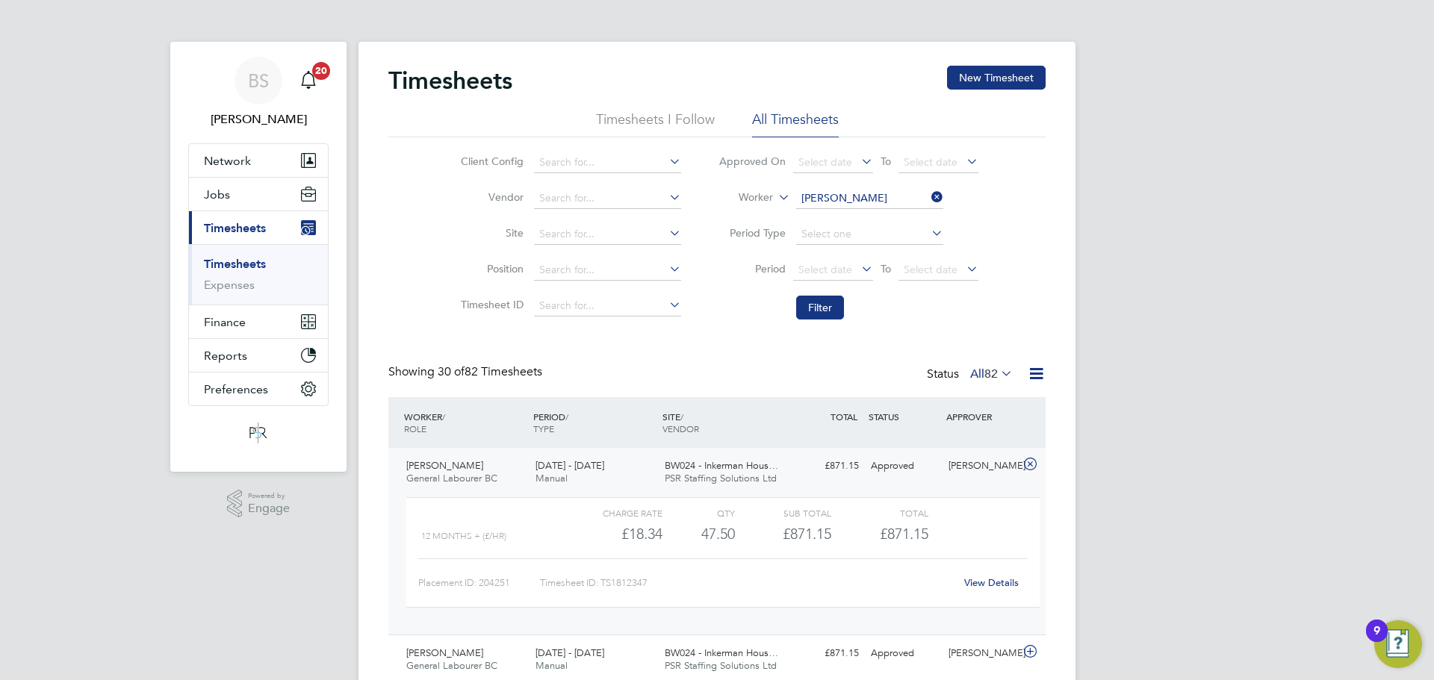
click at [996, 589] on div "View Details" at bounding box center [991, 583] width 73 height 24
click at [995, 579] on link "View Details" at bounding box center [991, 583] width 55 height 13
click at [839, 204] on input at bounding box center [869, 198] width 147 height 21
click at [876, 262] on li "Florin Sarbu" at bounding box center [869, 259] width 149 height 20
type input "Florin Sarbu"
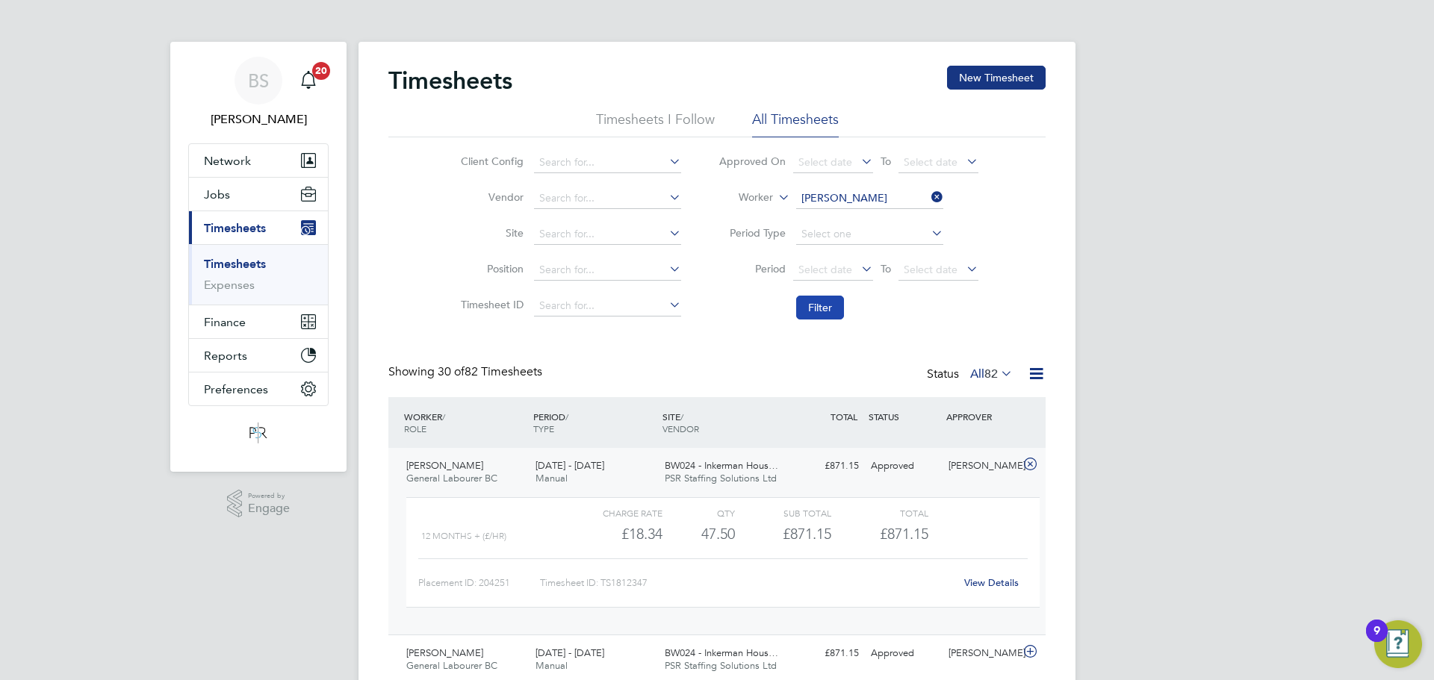
click at [829, 311] on button "Filter" at bounding box center [820, 308] width 48 height 24
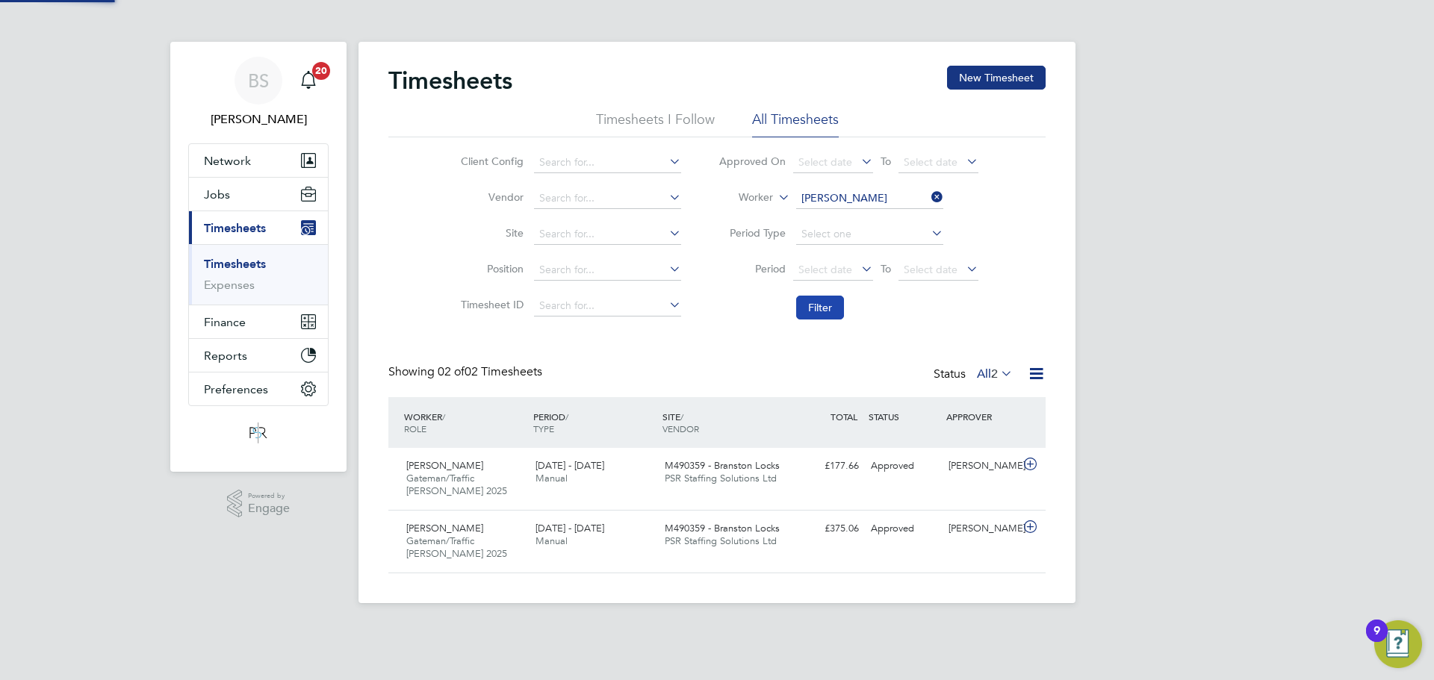
scroll to position [38, 130]
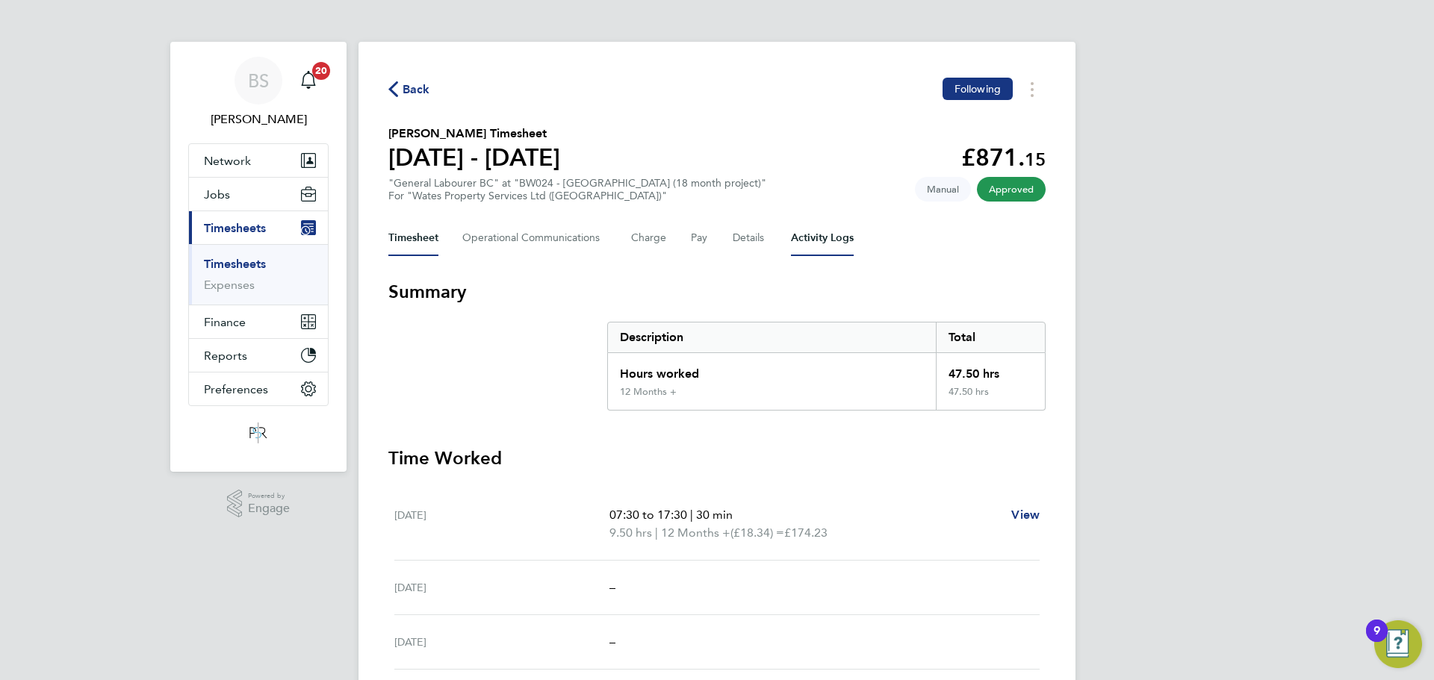
click at [801, 239] on Logs-tab "Activity Logs" at bounding box center [822, 238] width 63 height 36
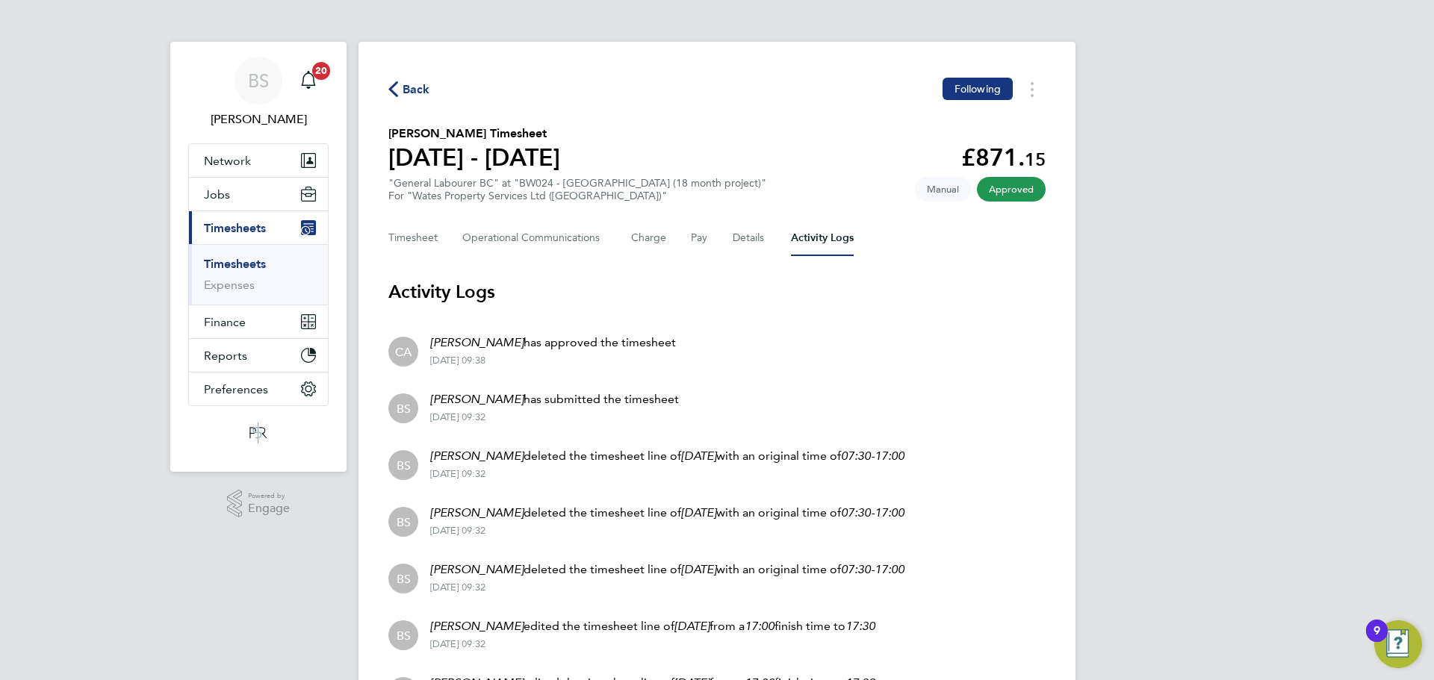
click at [252, 261] on link "Timesheets" at bounding box center [235, 264] width 62 height 14
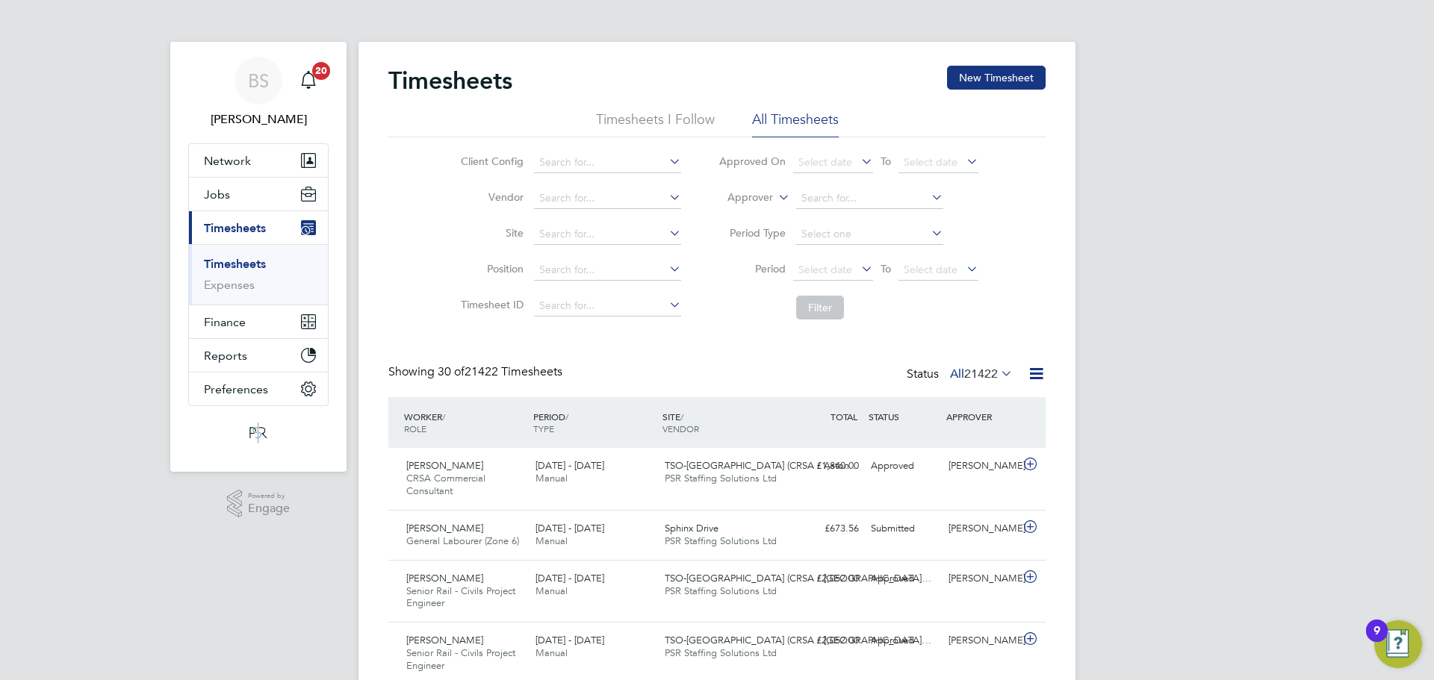
click at [753, 201] on label "Approver" at bounding box center [739, 197] width 67 height 15
drag, startPoint x: 749, startPoint y: 217, endPoint x: 792, endPoint y: 205, distance: 44.9
click at [751, 215] on li "Worker" at bounding box center [736, 214] width 74 height 19
click at [846, 188] on input at bounding box center [869, 198] width 147 height 21
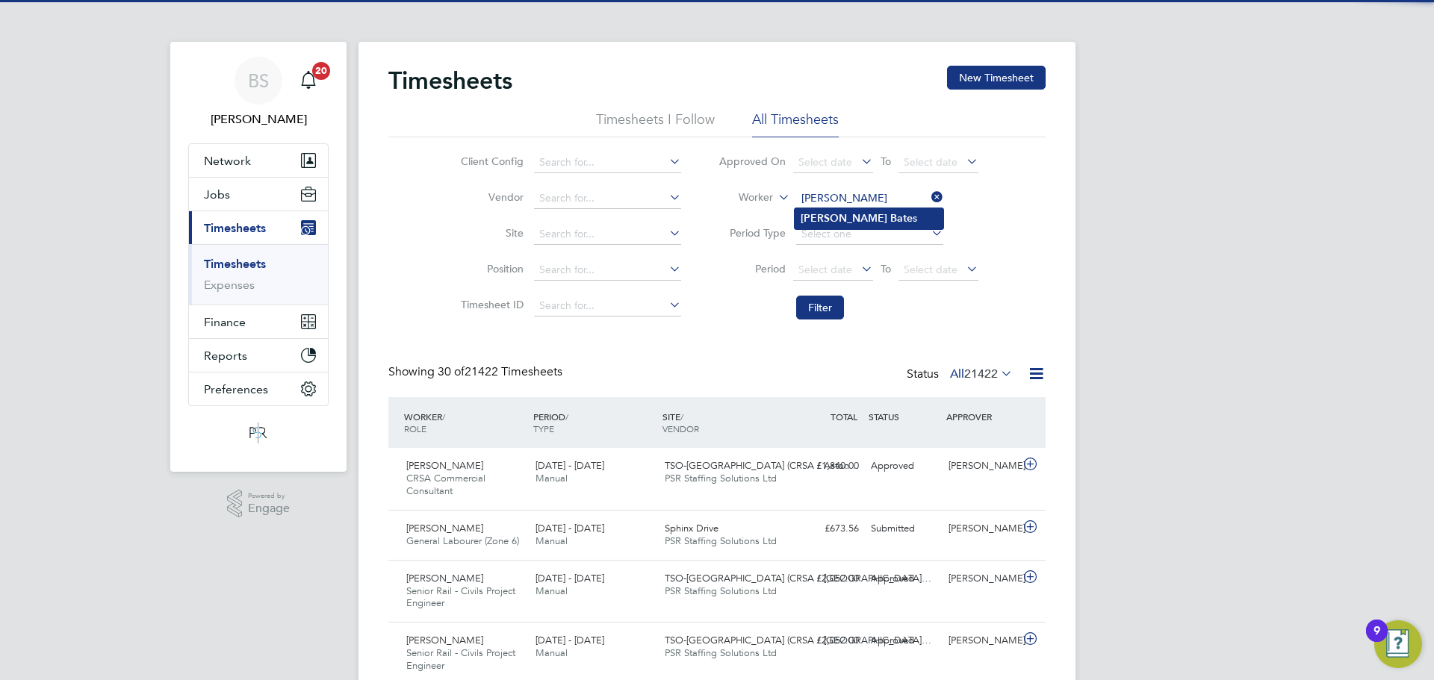
click at [890, 226] on li "[PERSON_NAME] s" at bounding box center [869, 218] width 149 height 20
type input "[PERSON_NAME]"
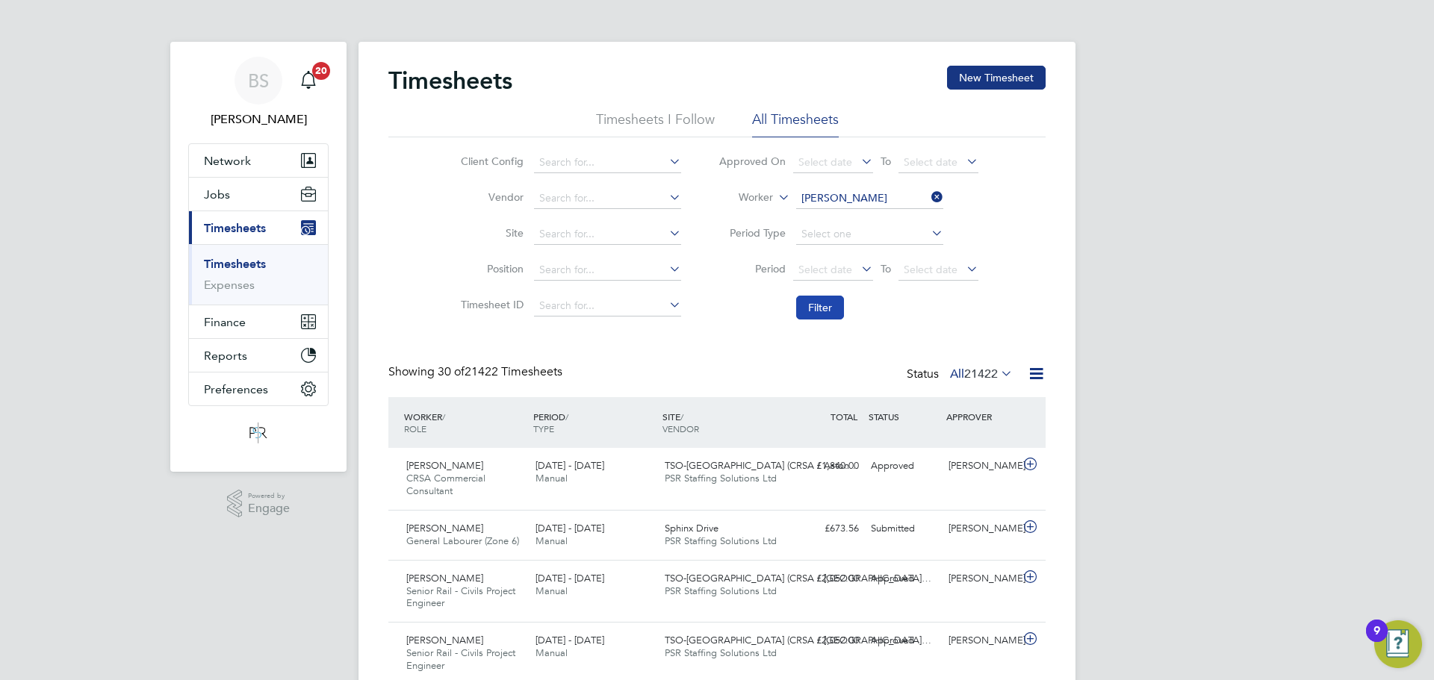
click at [806, 297] on button "Filter" at bounding box center [820, 308] width 48 height 24
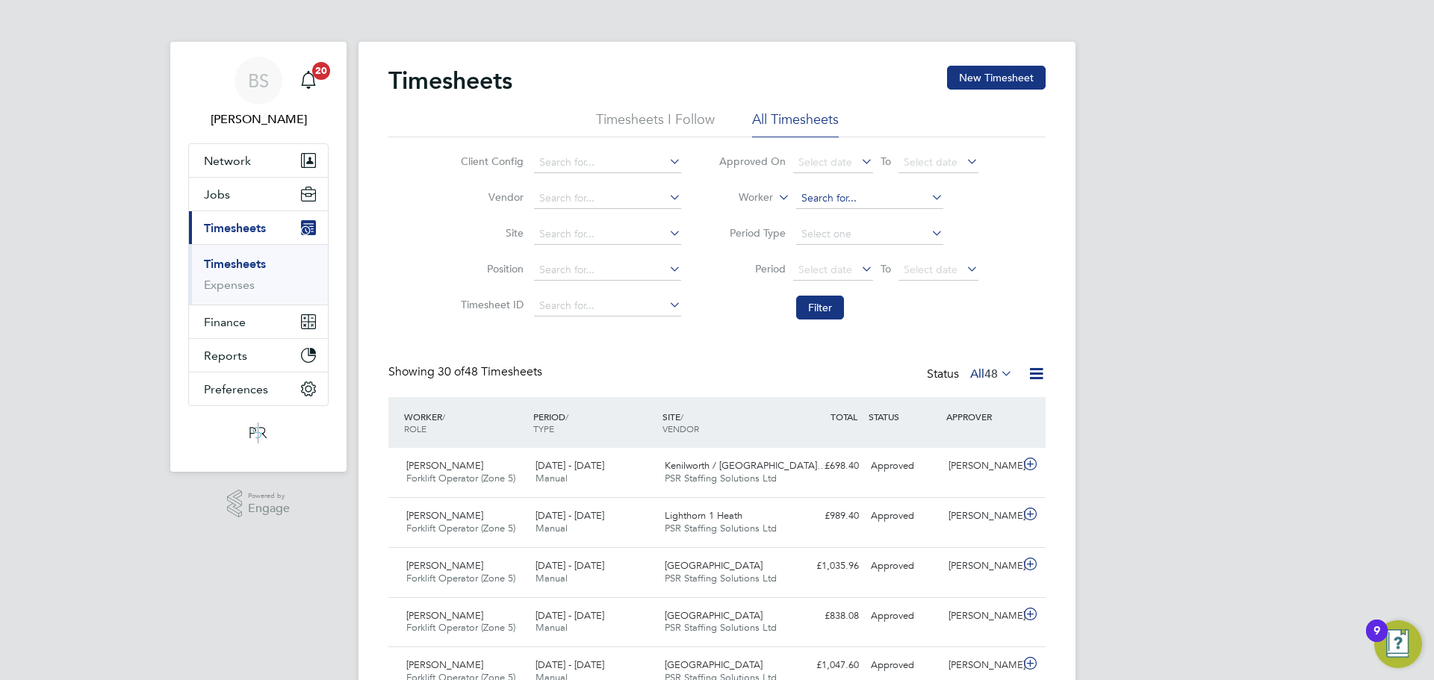
click at [827, 199] on input at bounding box center [869, 198] width 147 height 21
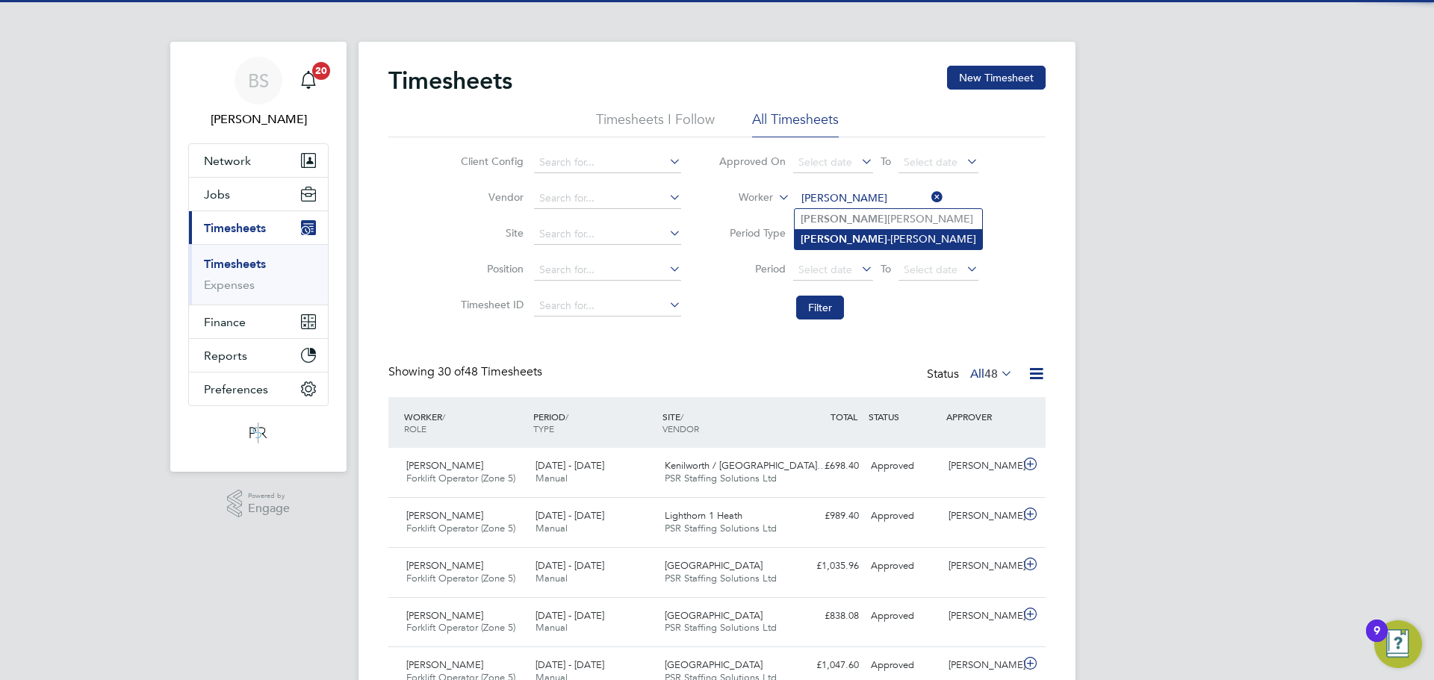
click at [878, 229] on li "[PERSON_NAME]" at bounding box center [888, 239] width 187 height 20
type input "[PERSON_NAME]"
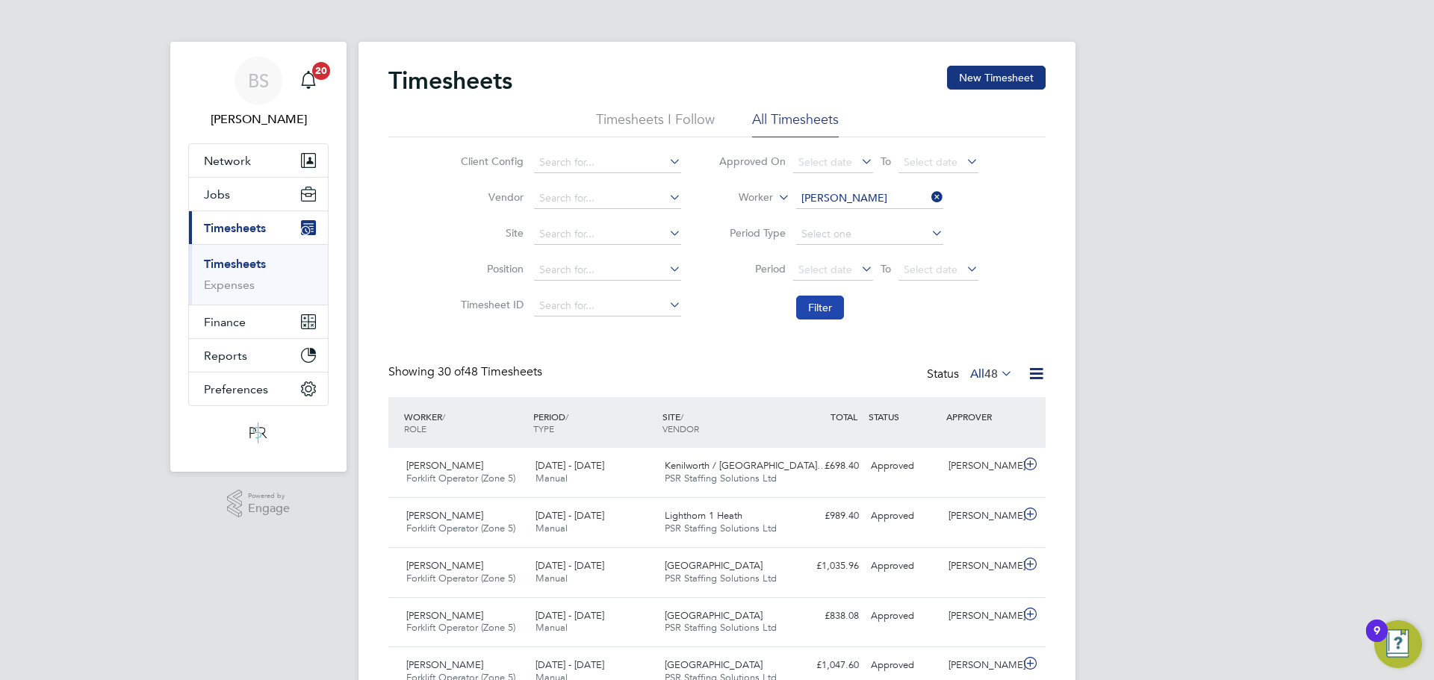
click at [824, 312] on button "Filter" at bounding box center [820, 308] width 48 height 24
